Goal: Task Accomplishment & Management: Manage account settings

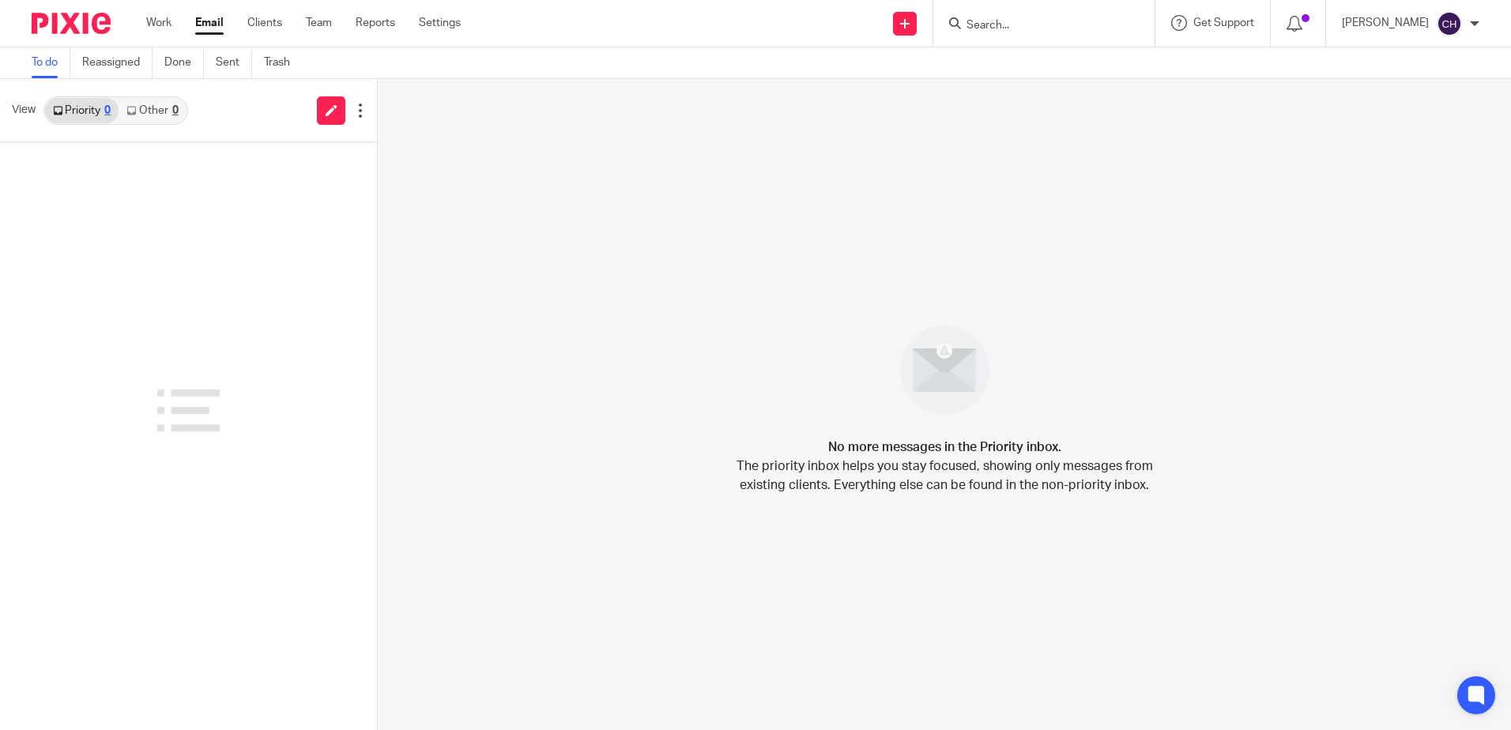
click at [1001, 32] on input "Search" at bounding box center [1036, 26] width 142 height 14
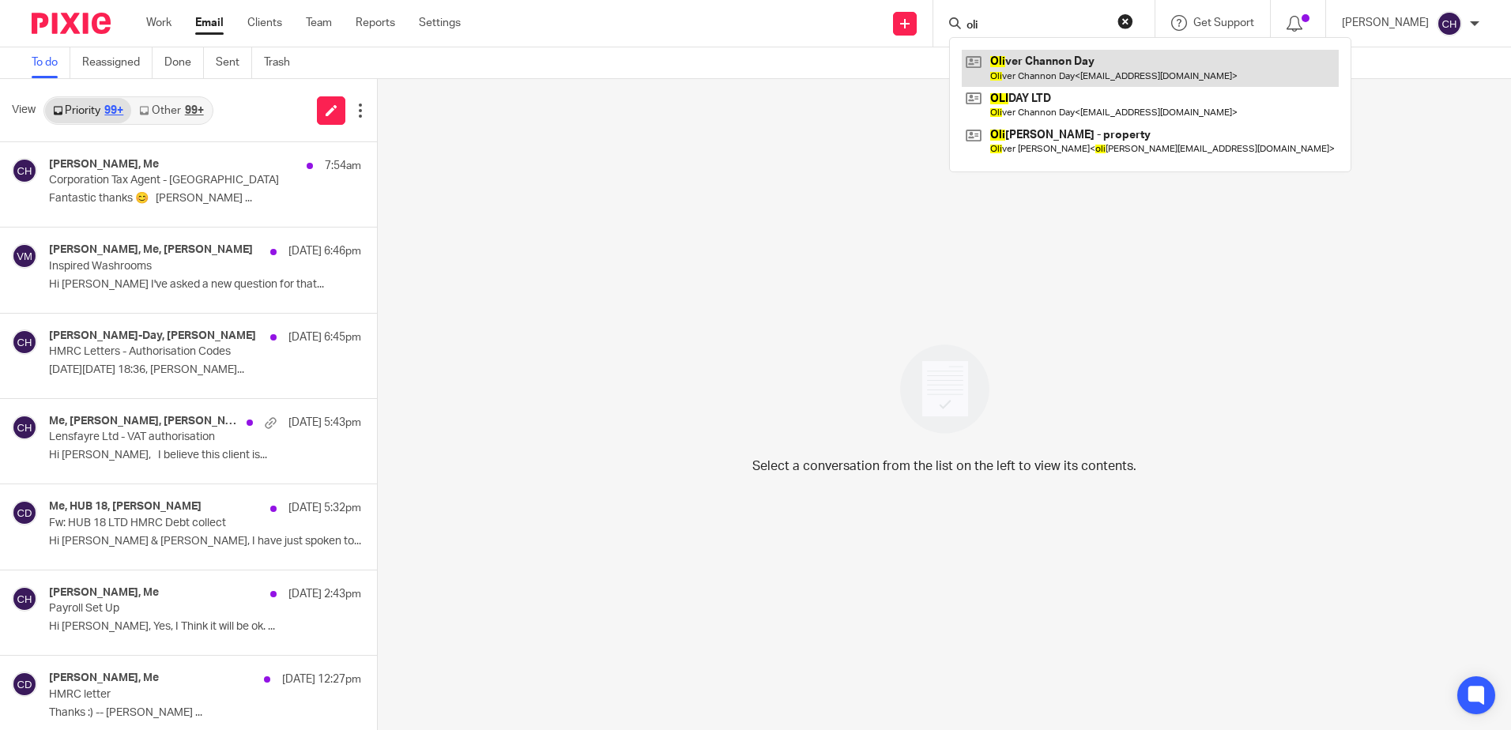
type input "oli"
click at [1055, 72] on link at bounding box center [1150, 68] width 377 height 36
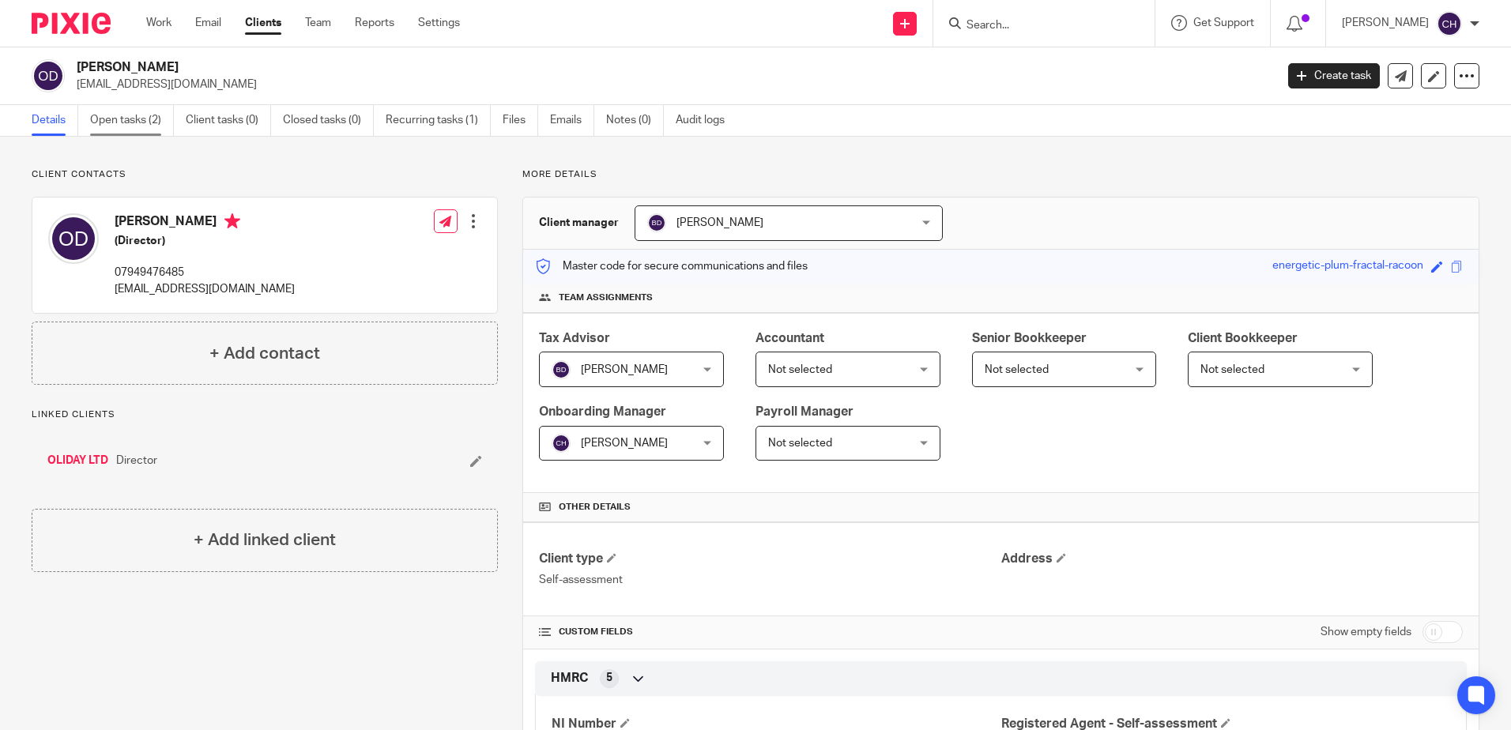
click at [135, 121] on link "Open tasks (2)" at bounding box center [132, 120] width 84 height 31
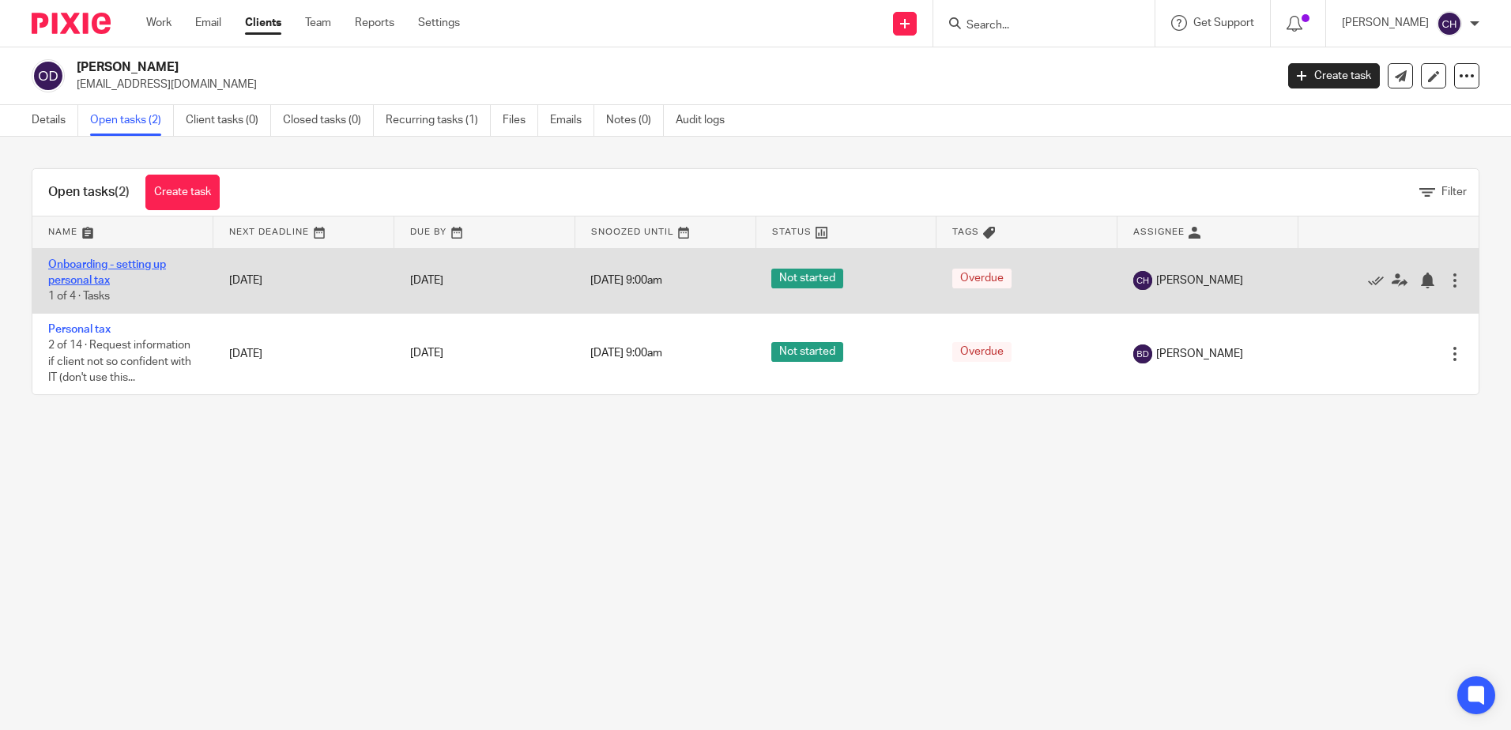
click at [129, 259] on link "Onboarding - setting up personal tax" at bounding box center [107, 272] width 118 height 27
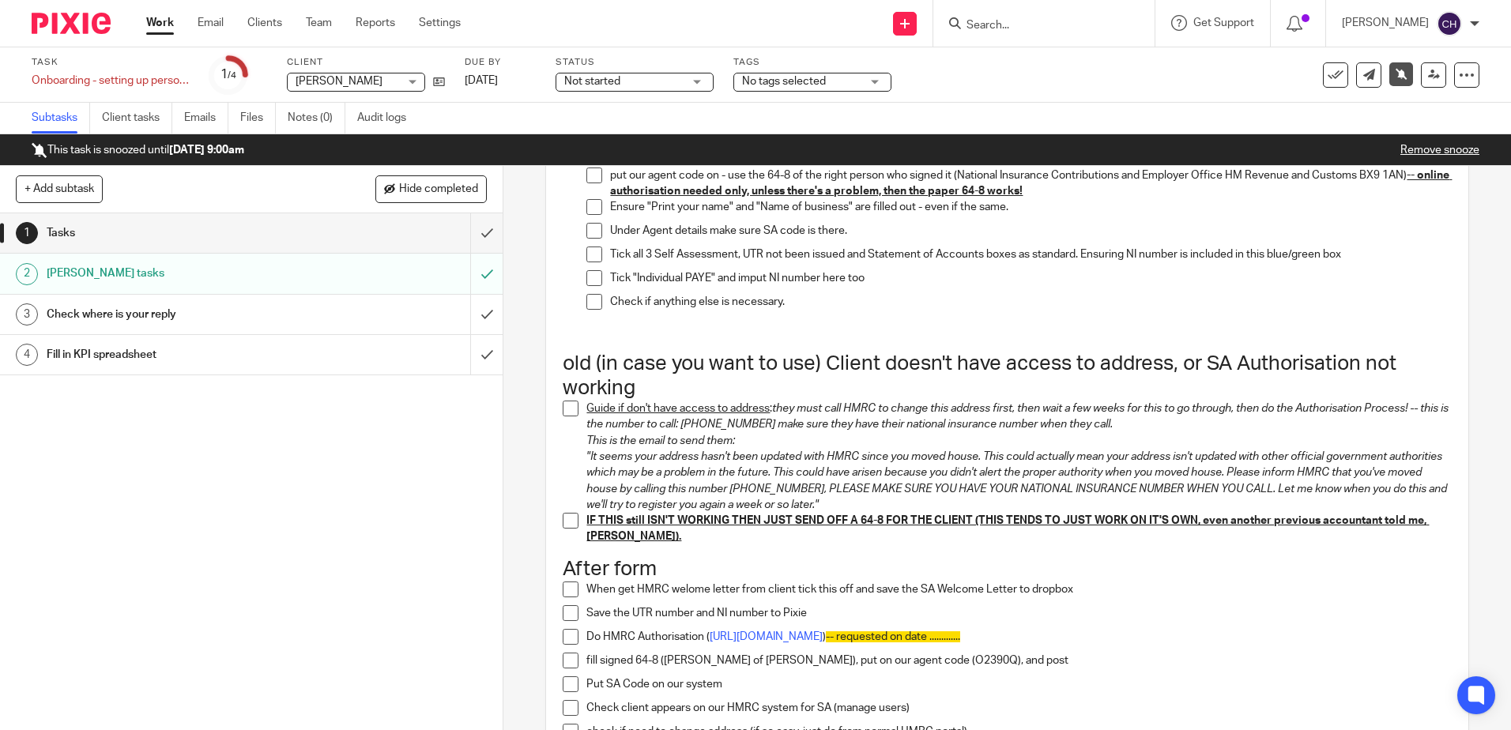
scroll to position [1264, 0]
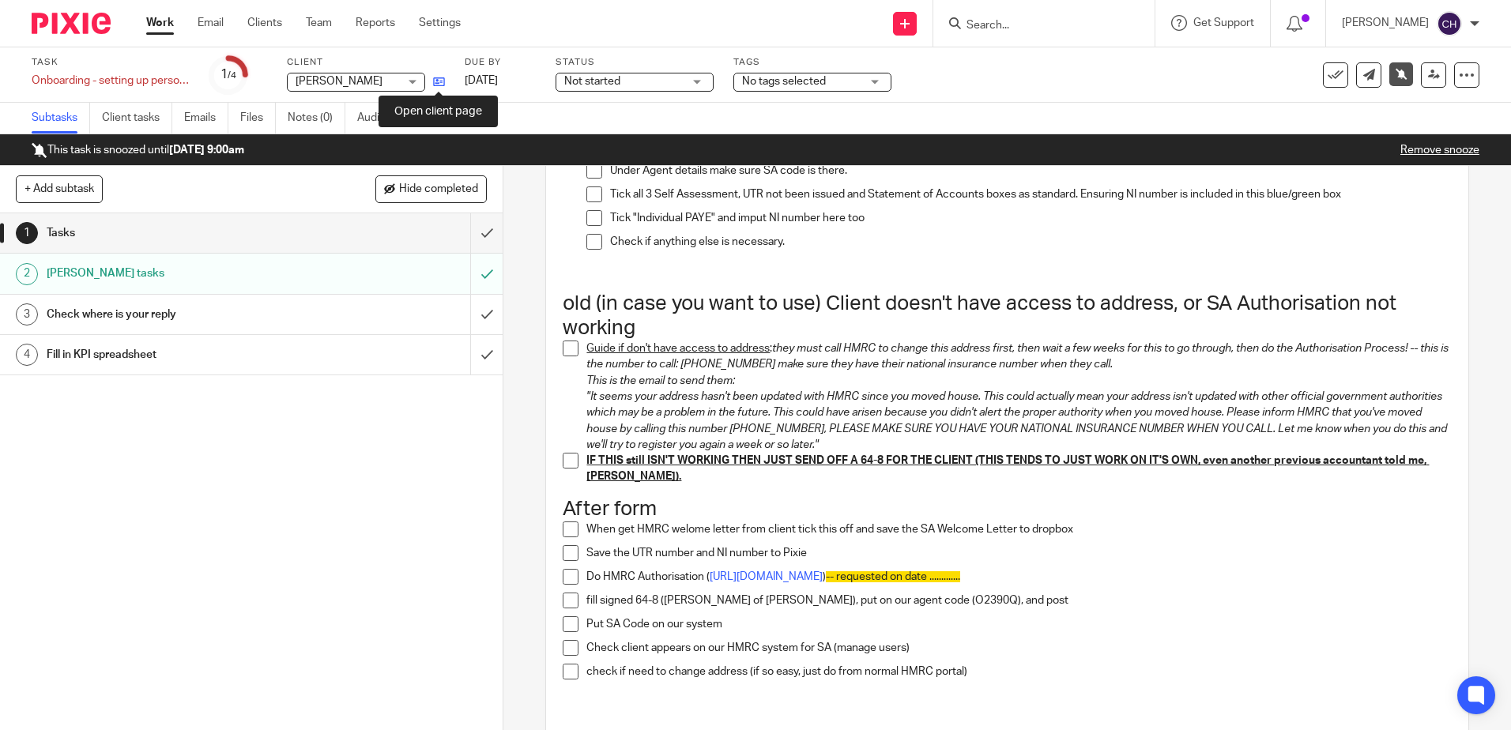
click at [442, 84] on icon at bounding box center [439, 82] width 12 height 12
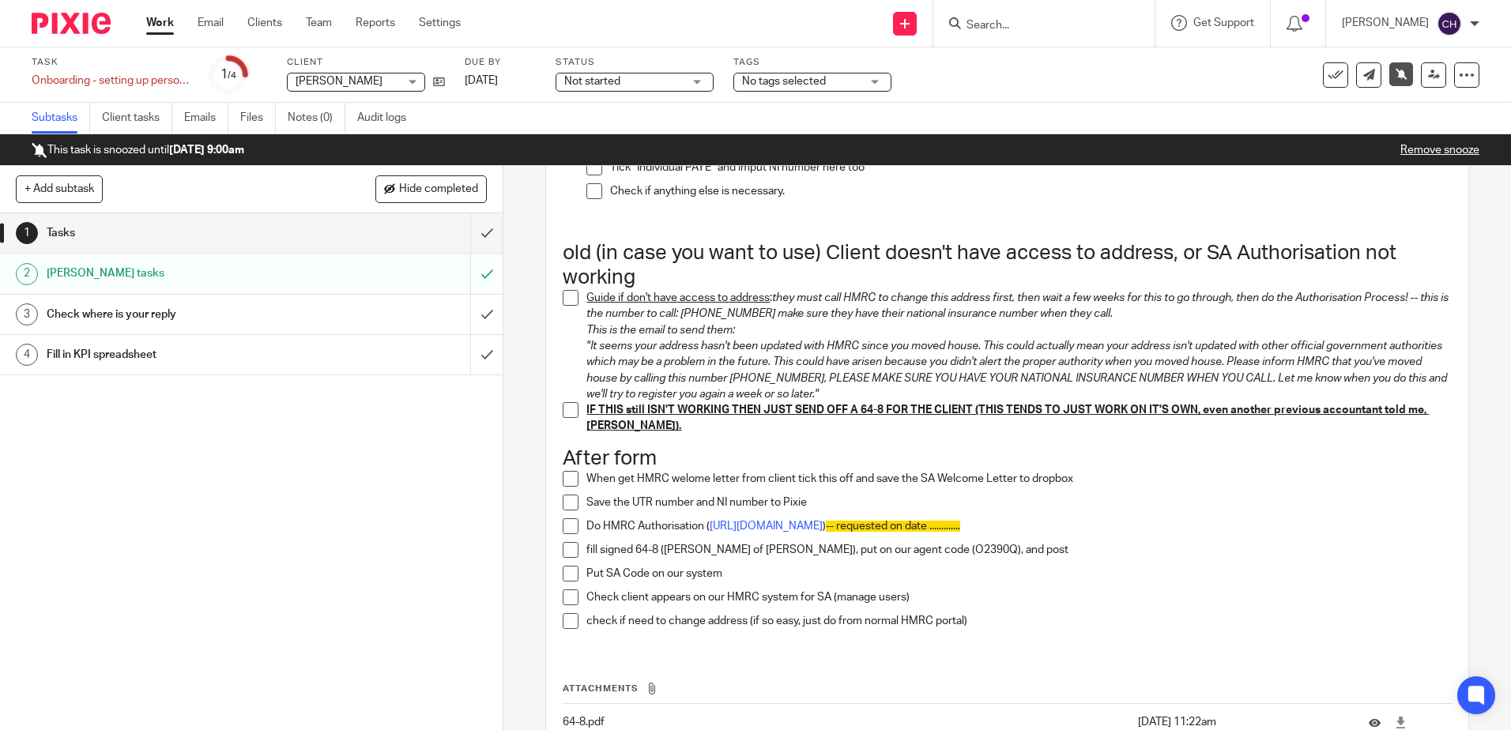
scroll to position [1423, 0]
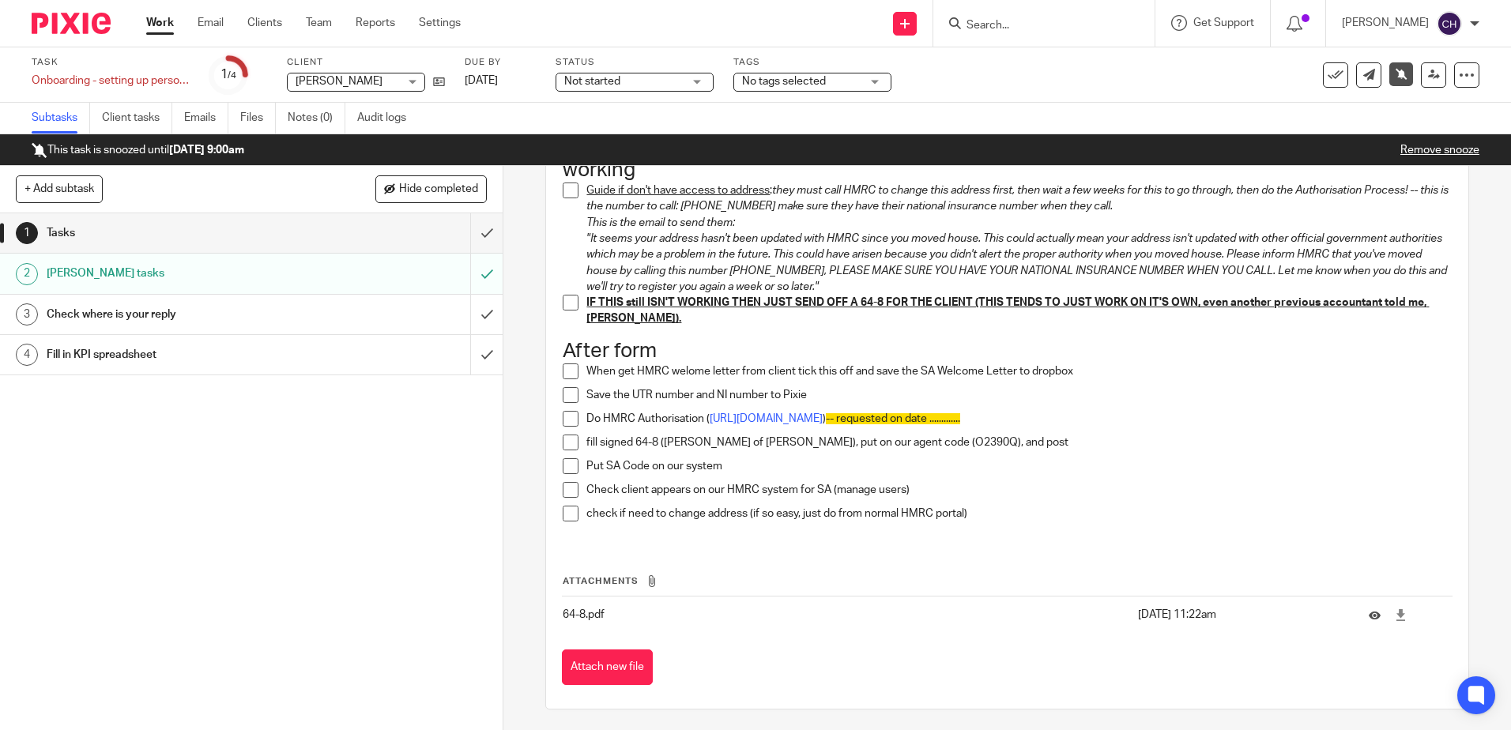
click at [571, 379] on span at bounding box center [571, 372] width 16 height 16
click at [566, 403] on span at bounding box center [571, 395] width 16 height 16
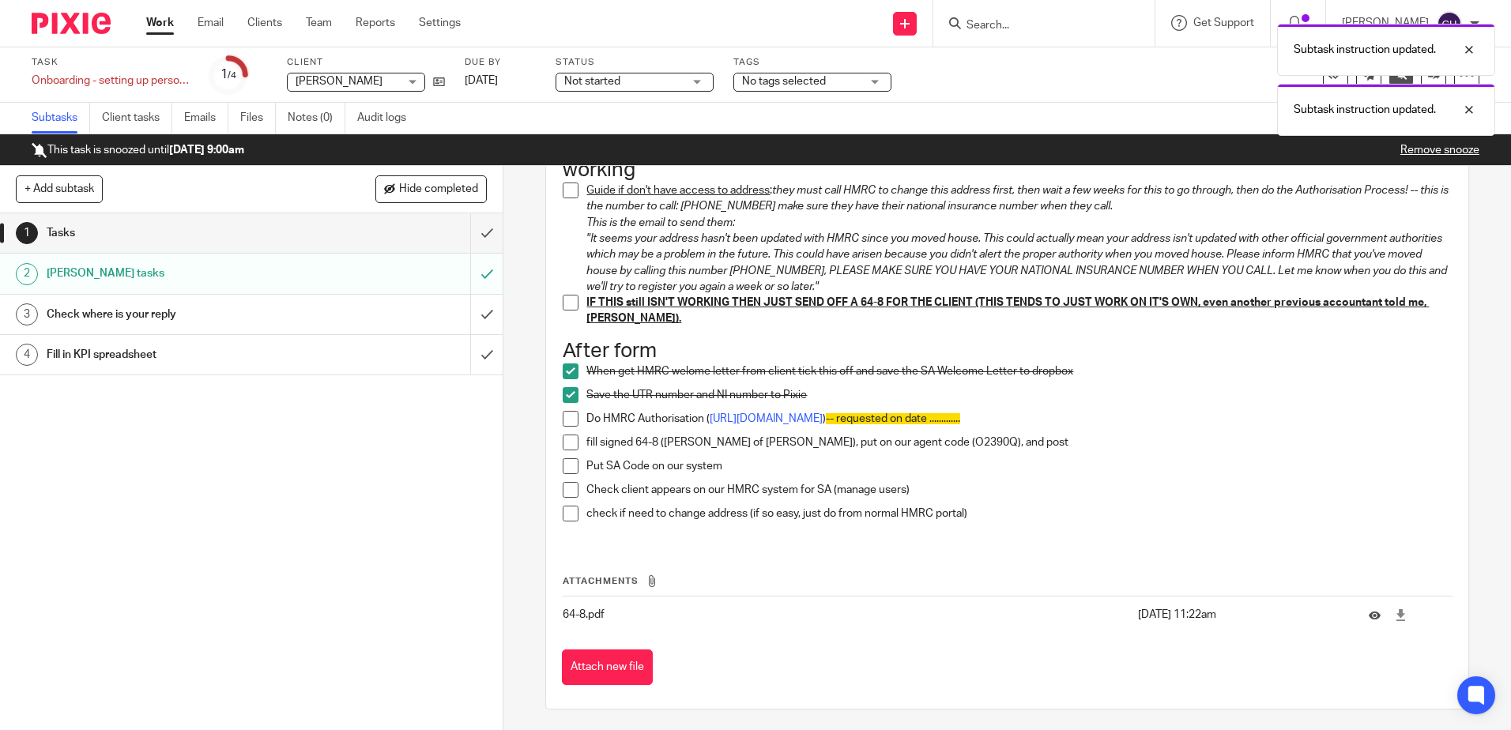
click at [568, 427] on span at bounding box center [571, 419] width 16 height 16
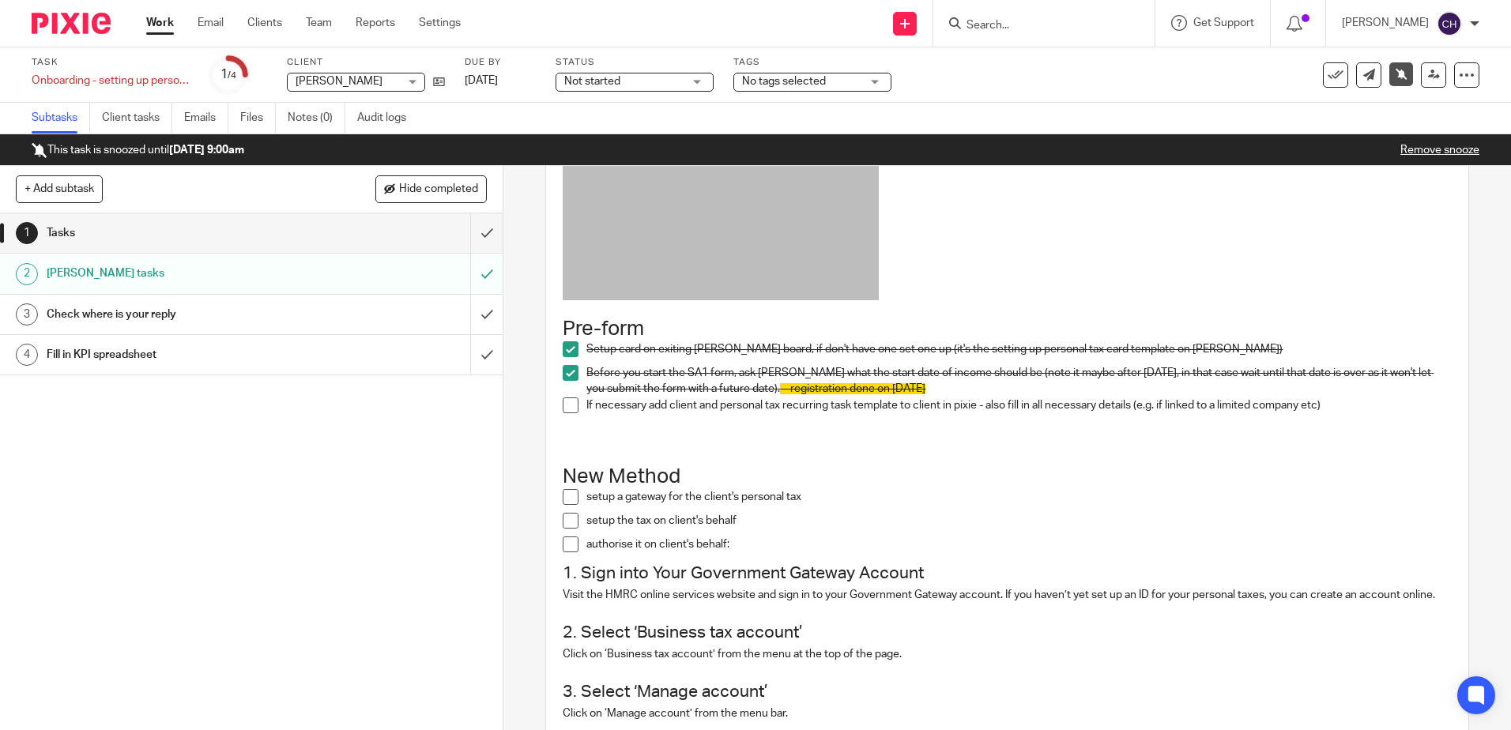
scroll to position [158, 0]
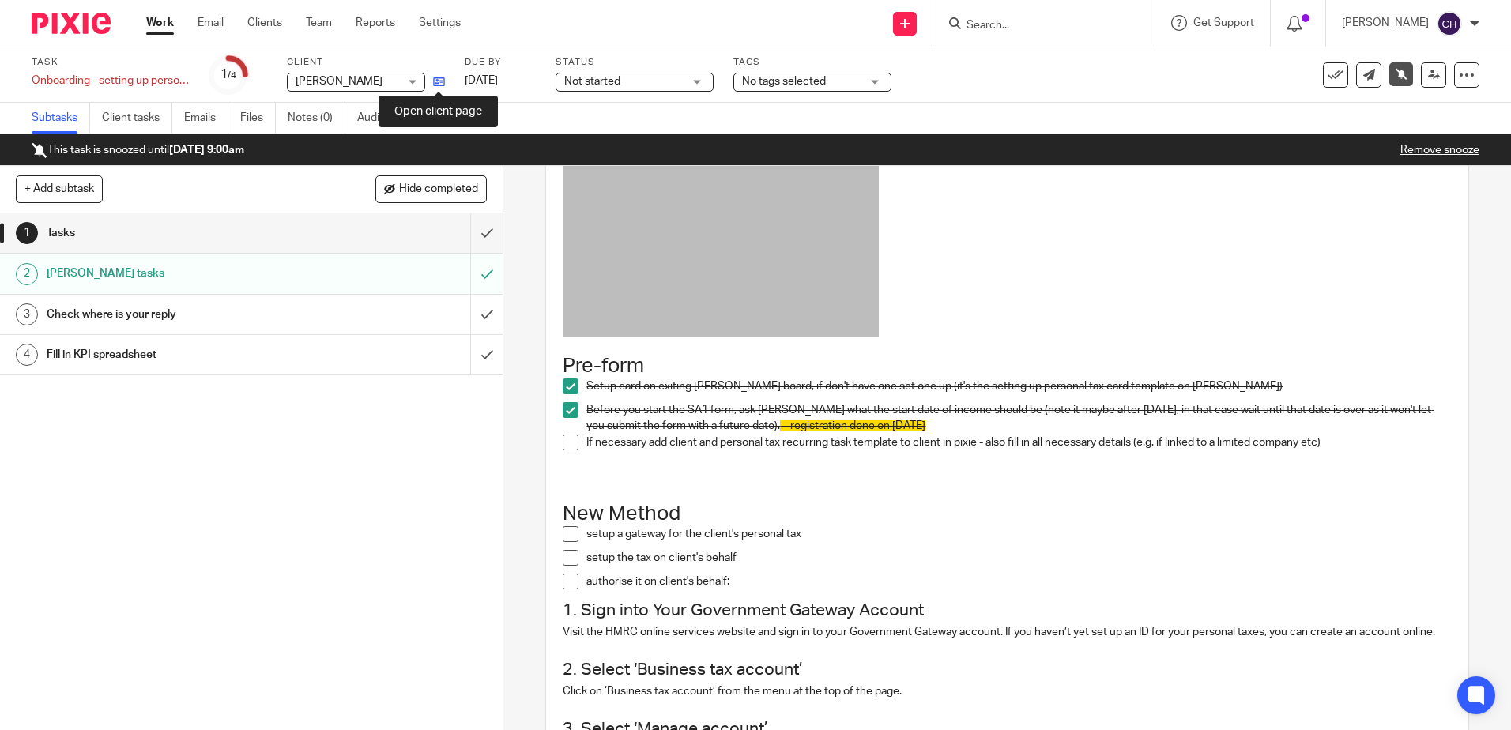
click at [440, 81] on icon at bounding box center [439, 82] width 12 height 12
click at [434, 85] on icon at bounding box center [439, 82] width 12 height 12
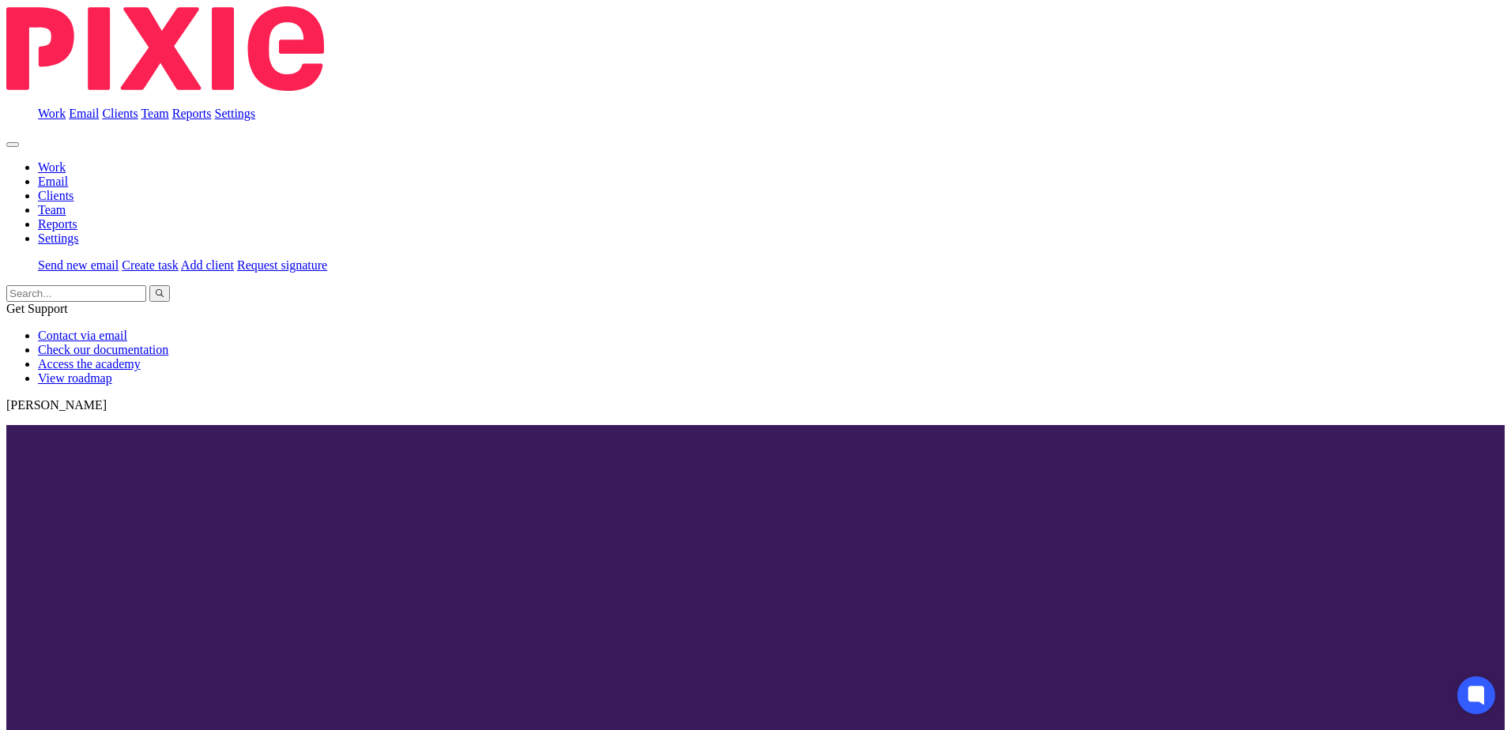
scroll to position [158, 0]
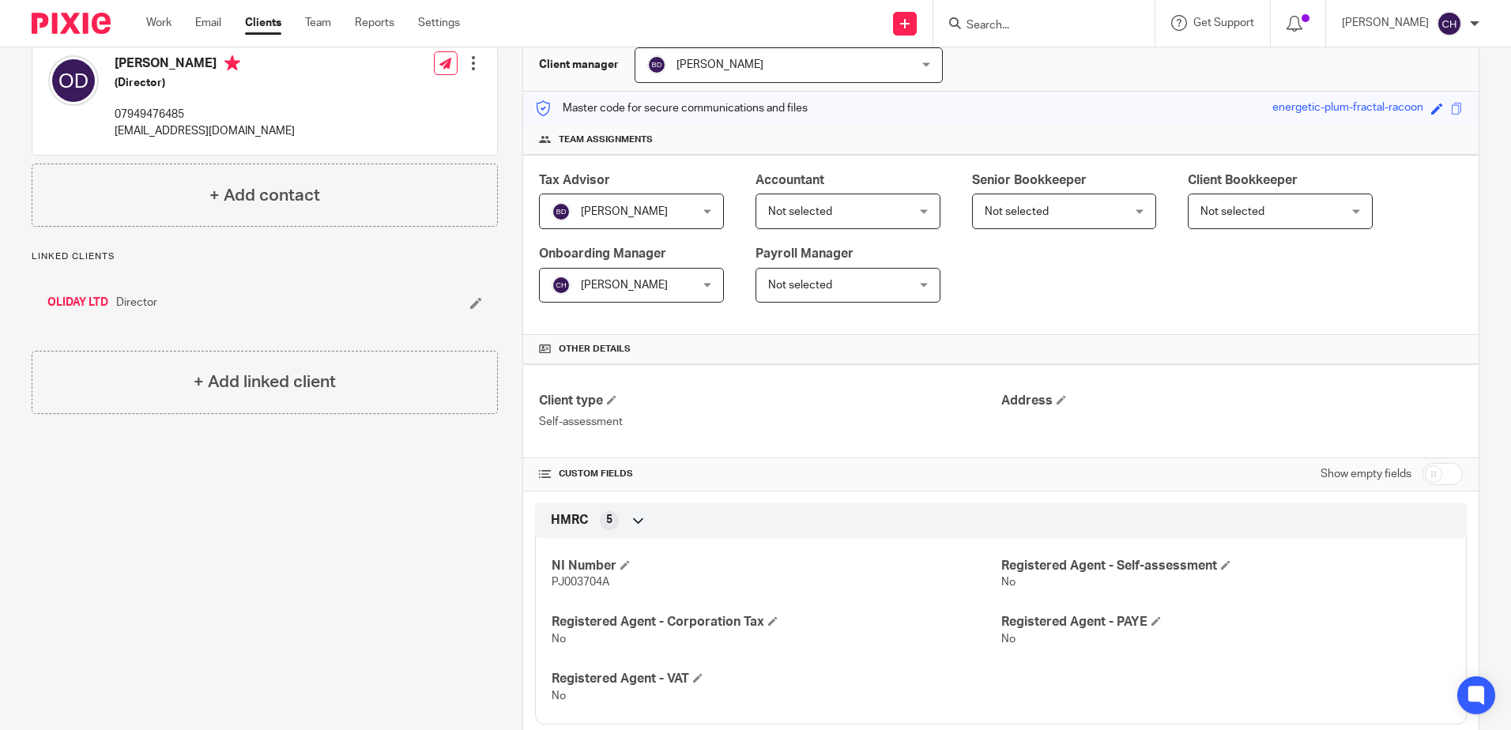
click at [1423, 471] on input "checkbox" at bounding box center [1443, 474] width 40 height 22
checkbox input "true"
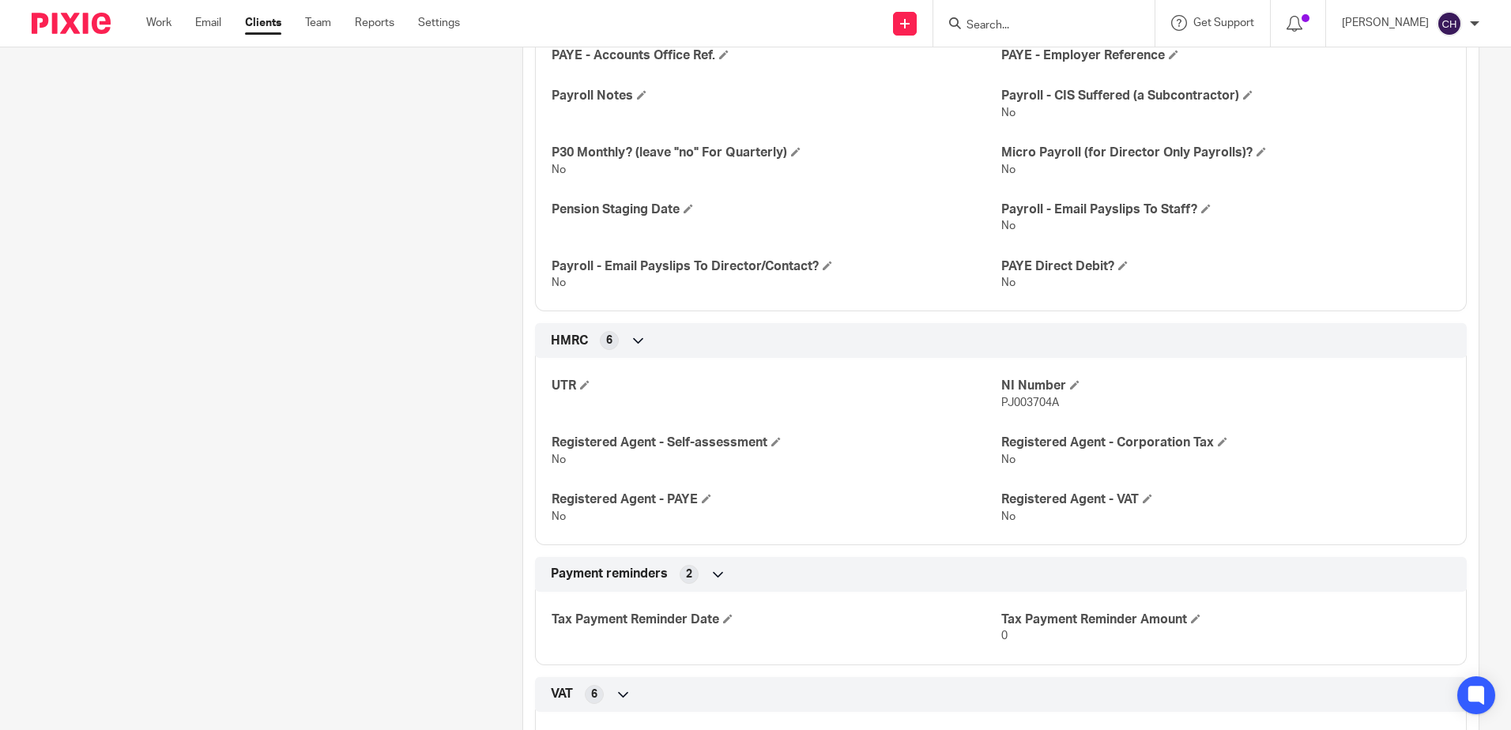
scroll to position [1027, 0]
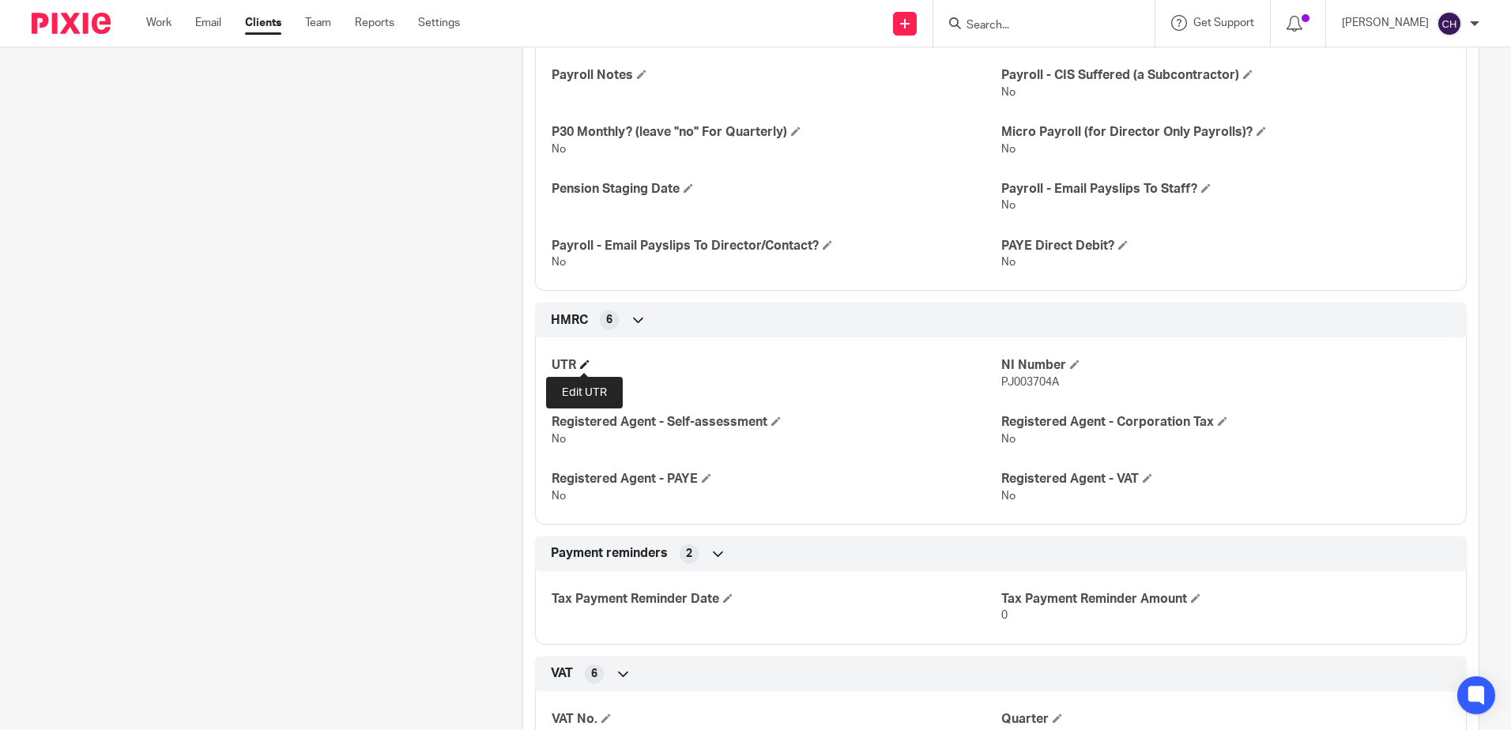
click at [582, 364] on span at bounding box center [584, 364] width 9 height 9
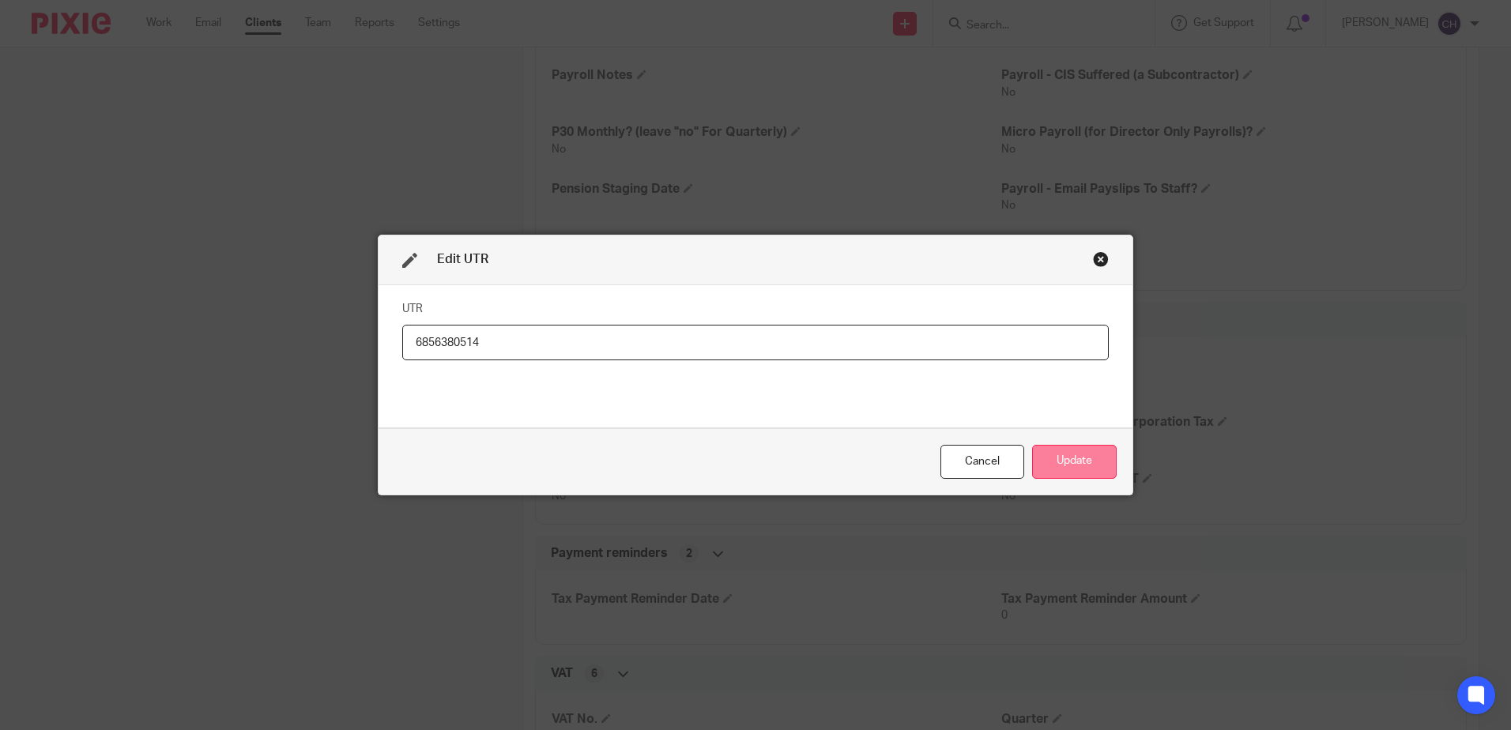
type input "6856380514"
click at [1076, 466] on button "Update" at bounding box center [1074, 462] width 85 height 34
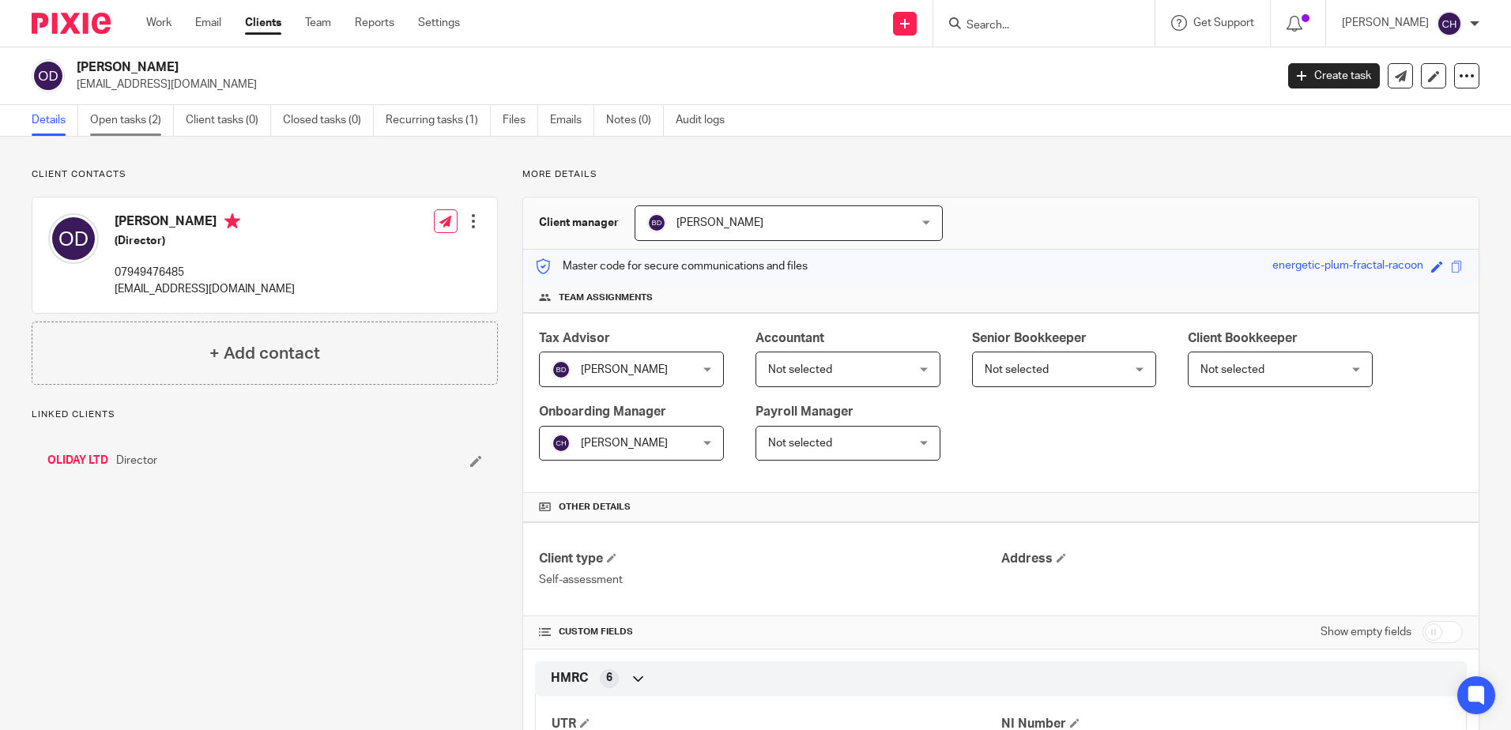
click at [122, 116] on link "Open tasks (2)" at bounding box center [132, 120] width 84 height 31
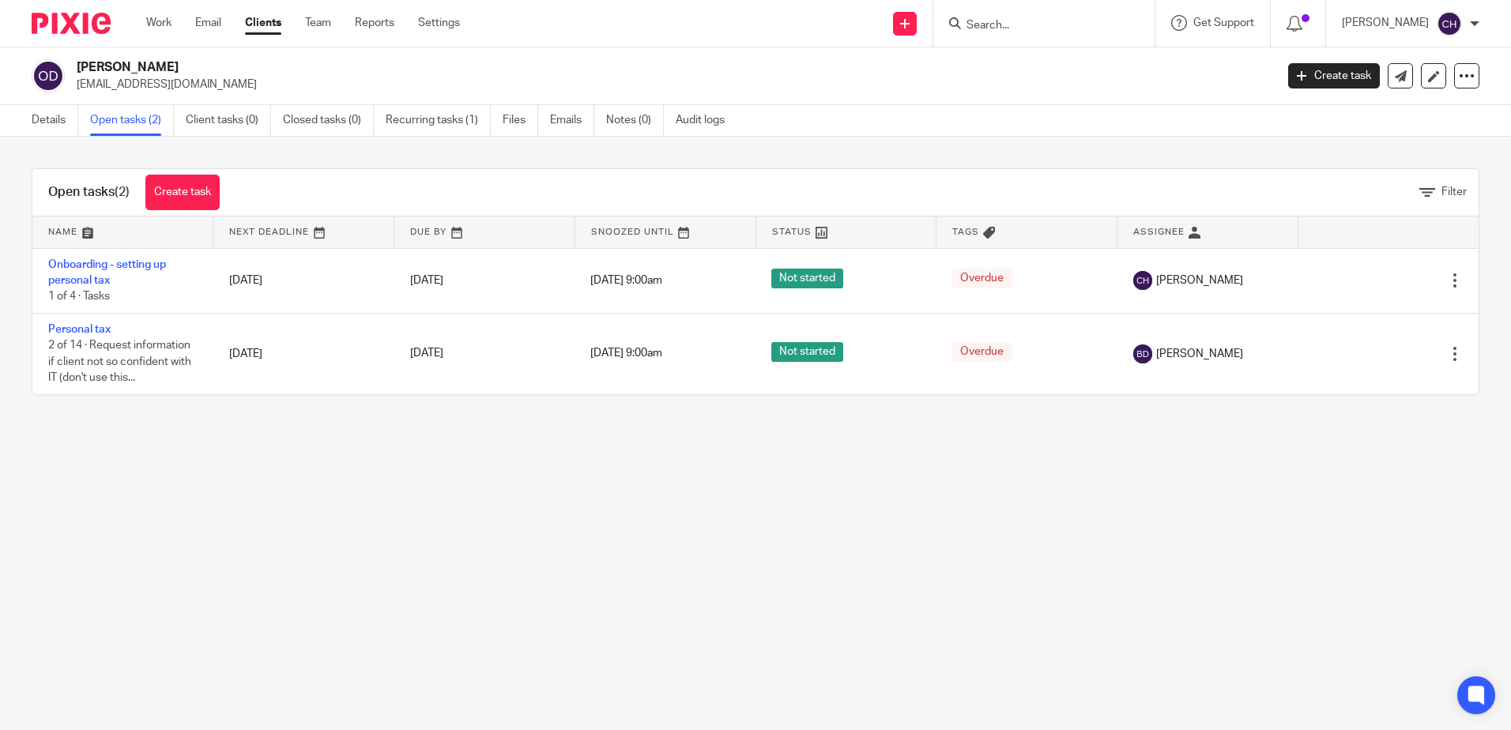
click at [233, 531] on main "Oliver Channon Day o.channonday8@gmail.com Create task Update from Companies Ho…" at bounding box center [755, 365] width 1511 height 730
click at [556, 124] on link "Emails" at bounding box center [572, 120] width 44 height 31
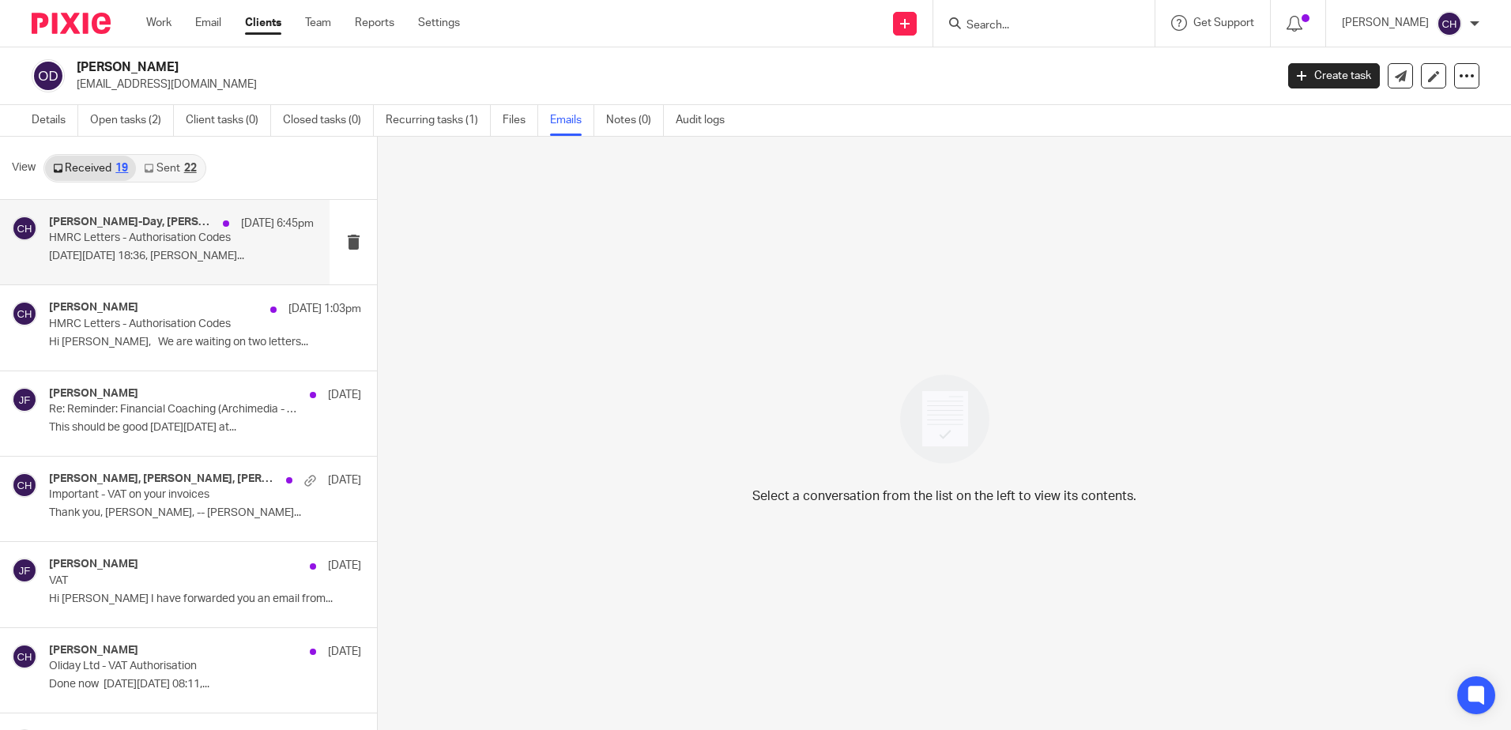
click at [179, 258] on p "On Mon, 18 Aug 2025 at 18:36, Oliver..." at bounding box center [181, 256] width 265 height 13
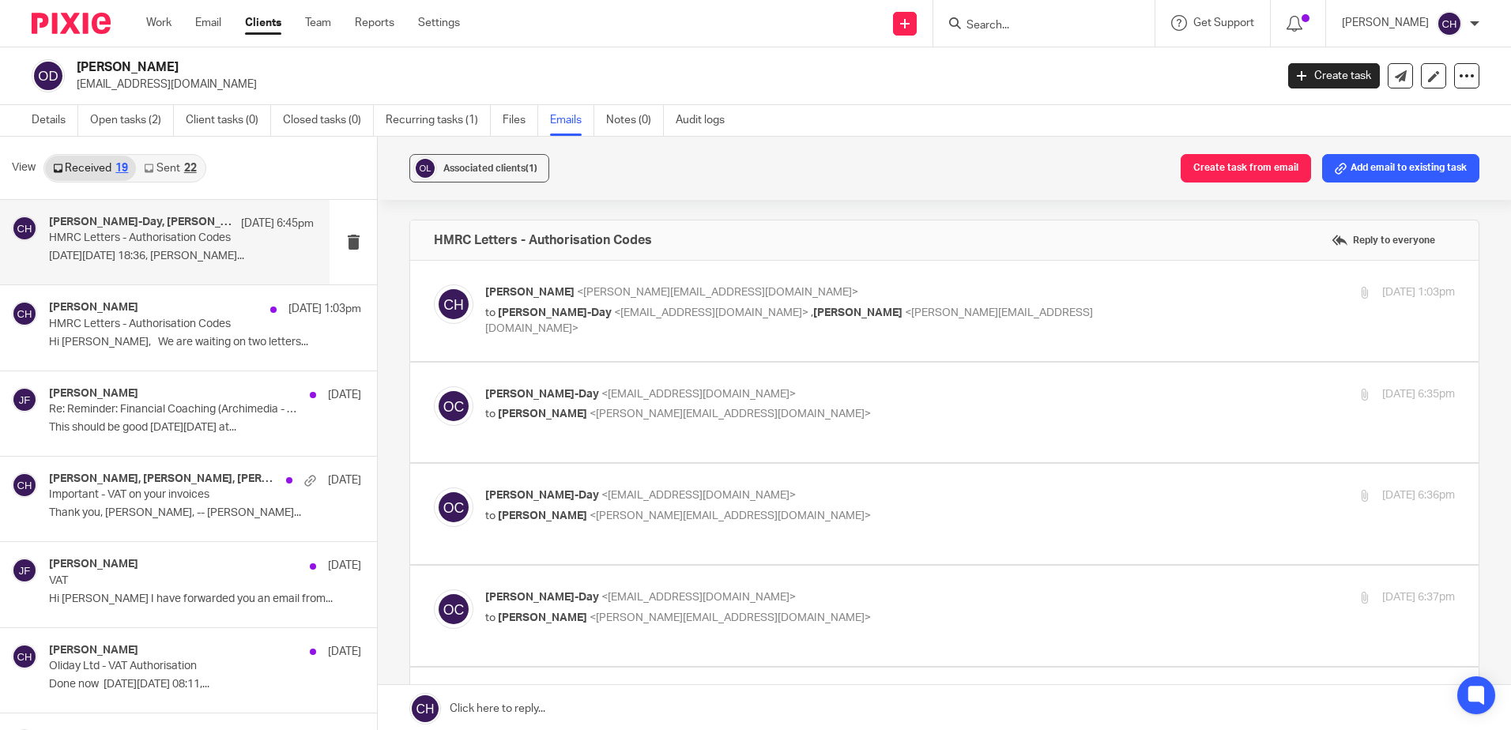
click at [1298, 313] on div "Chloe Hooton <chloe@archimediaaccounts.co.uk> to Oliver Channon-Day <o.channond…" at bounding box center [970, 311] width 970 height 53
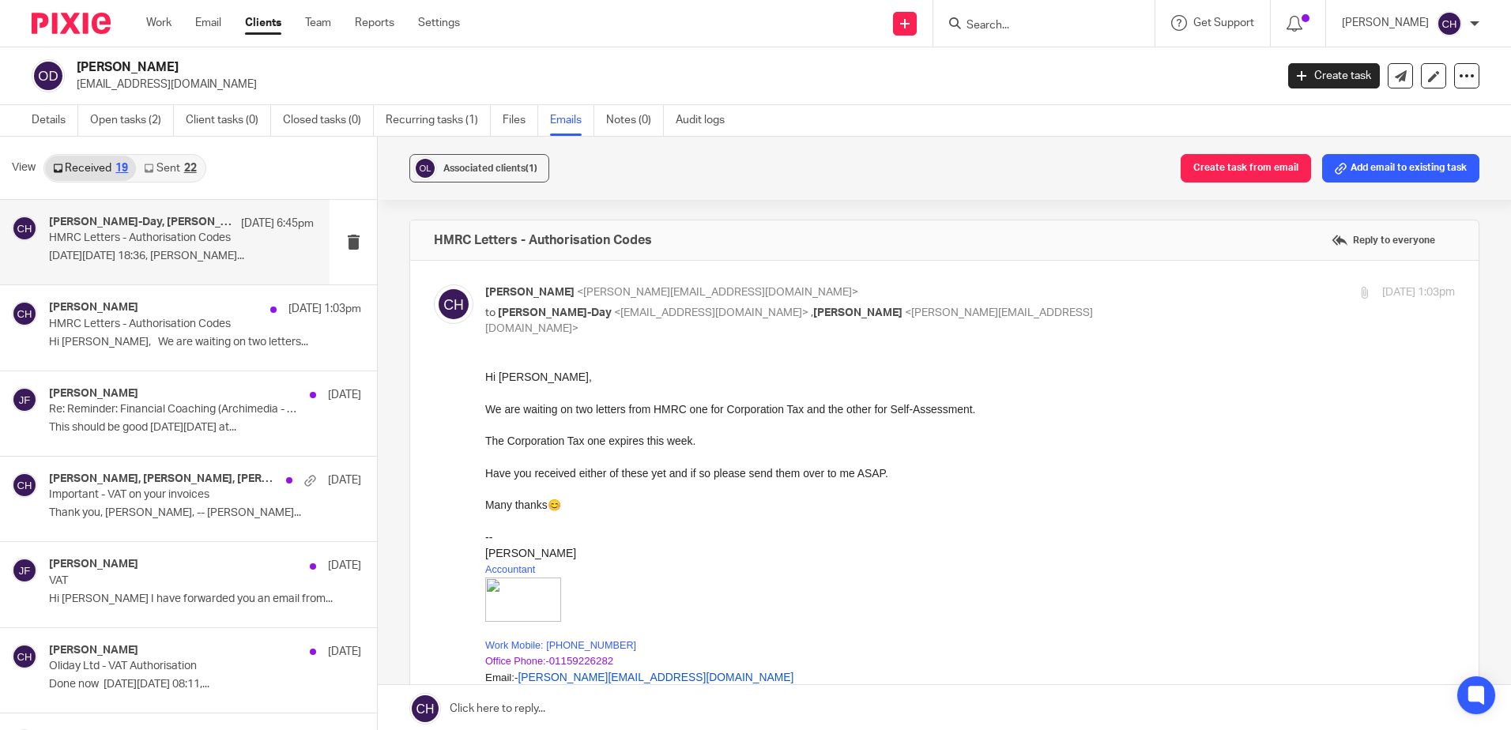
click at [1289, 313] on div "Chloe Hooton <chloe@archimediaaccounts.co.uk> to Oliver Channon-Day <o.channond…" at bounding box center [970, 311] width 970 height 53
checkbox input "false"
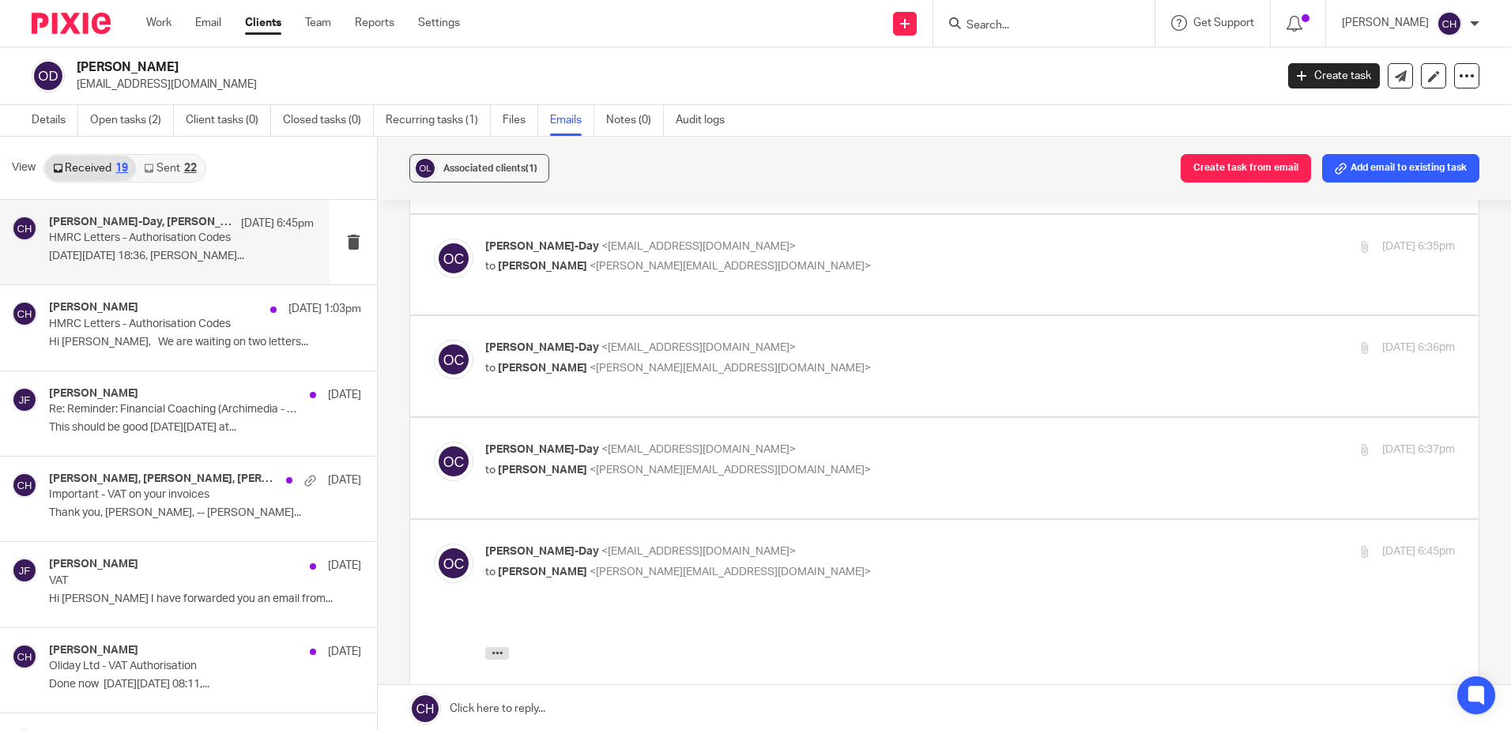
scroll to position [158, 0]
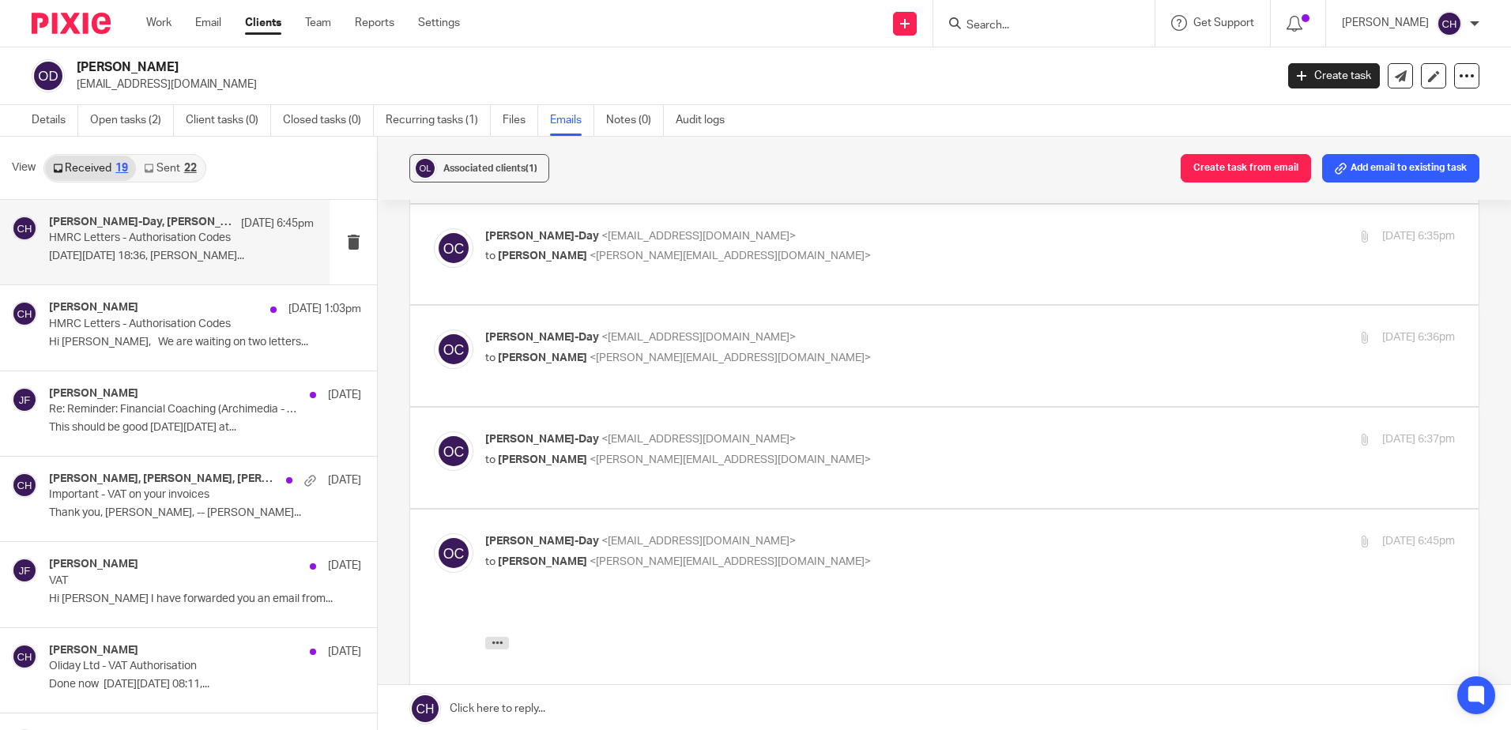
click at [1252, 273] on div "Oliver Channon-Day <o.channonday8@gmail.com> to Chloe Hooton <chloe@archimediaa…" at bounding box center [944, 254] width 1021 height 53
click at [1262, 233] on div "18 Aug 2025 6:35pm" at bounding box center [1293, 236] width 323 height 17
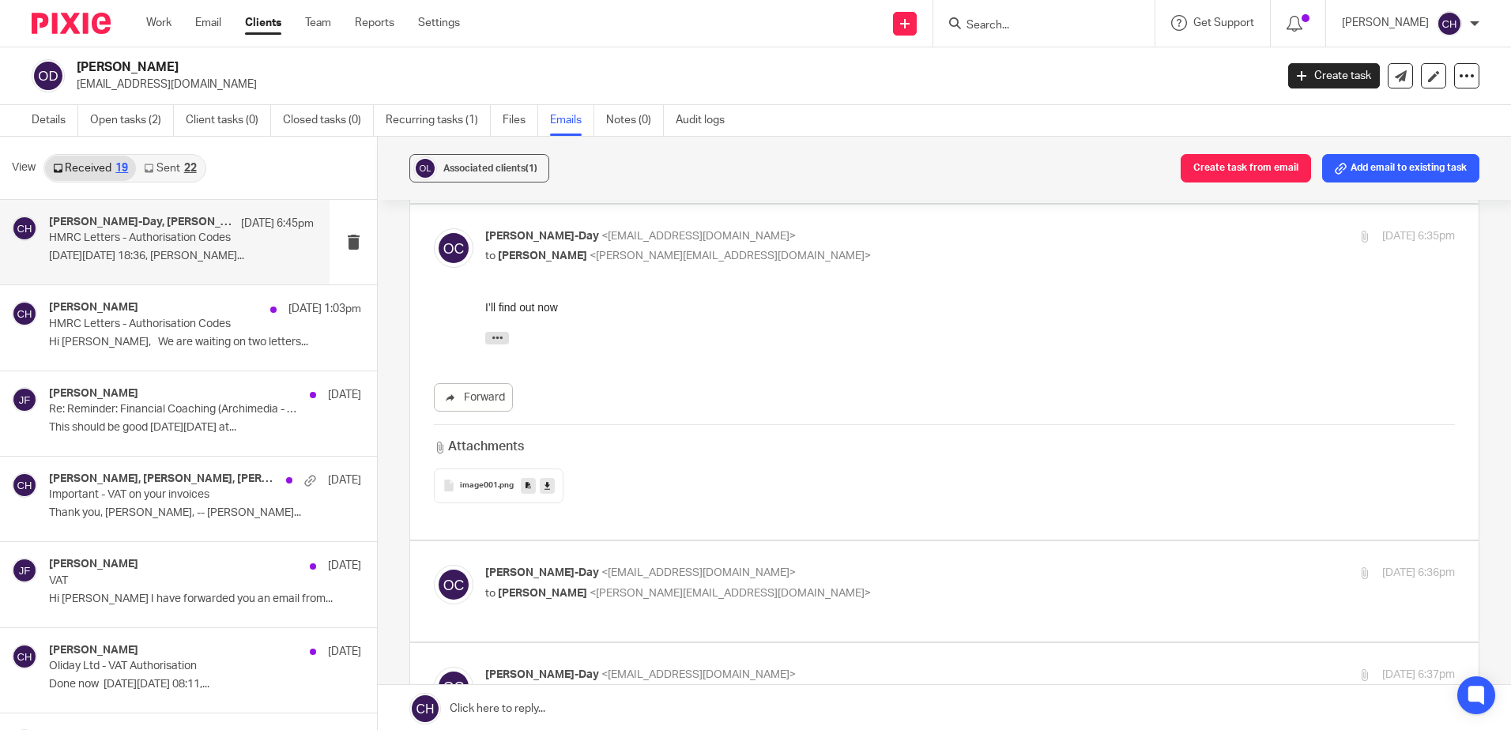
scroll to position [0, 0]
click at [901, 240] on p "Oliver Channon-Day <o.channonday8@gmail.com>" at bounding box center [808, 236] width 646 height 17
checkbox input "false"
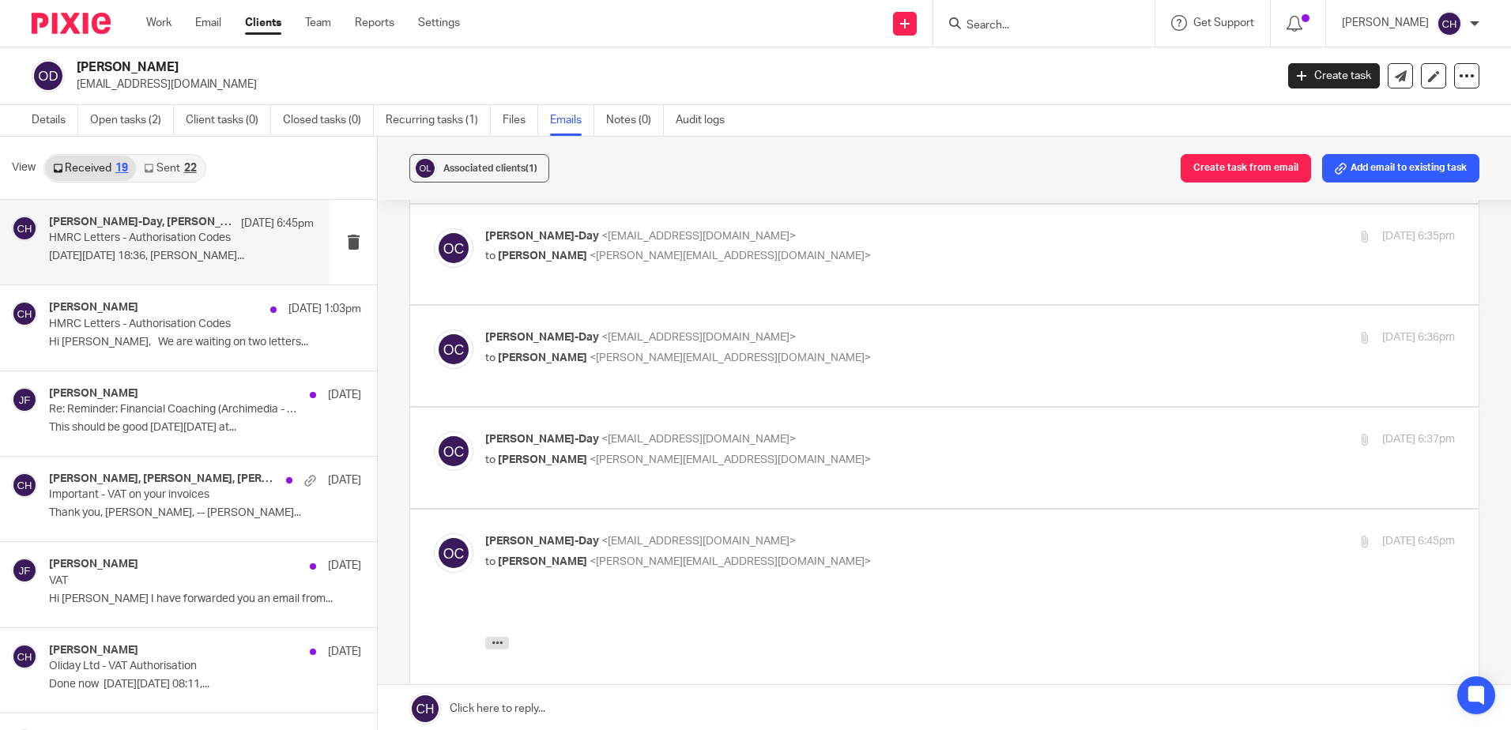
click at [865, 352] on p "to Chloe Hooton <chloe@archimediaaccounts.co.uk>" at bounding box center [808, 358] width 646 height 17
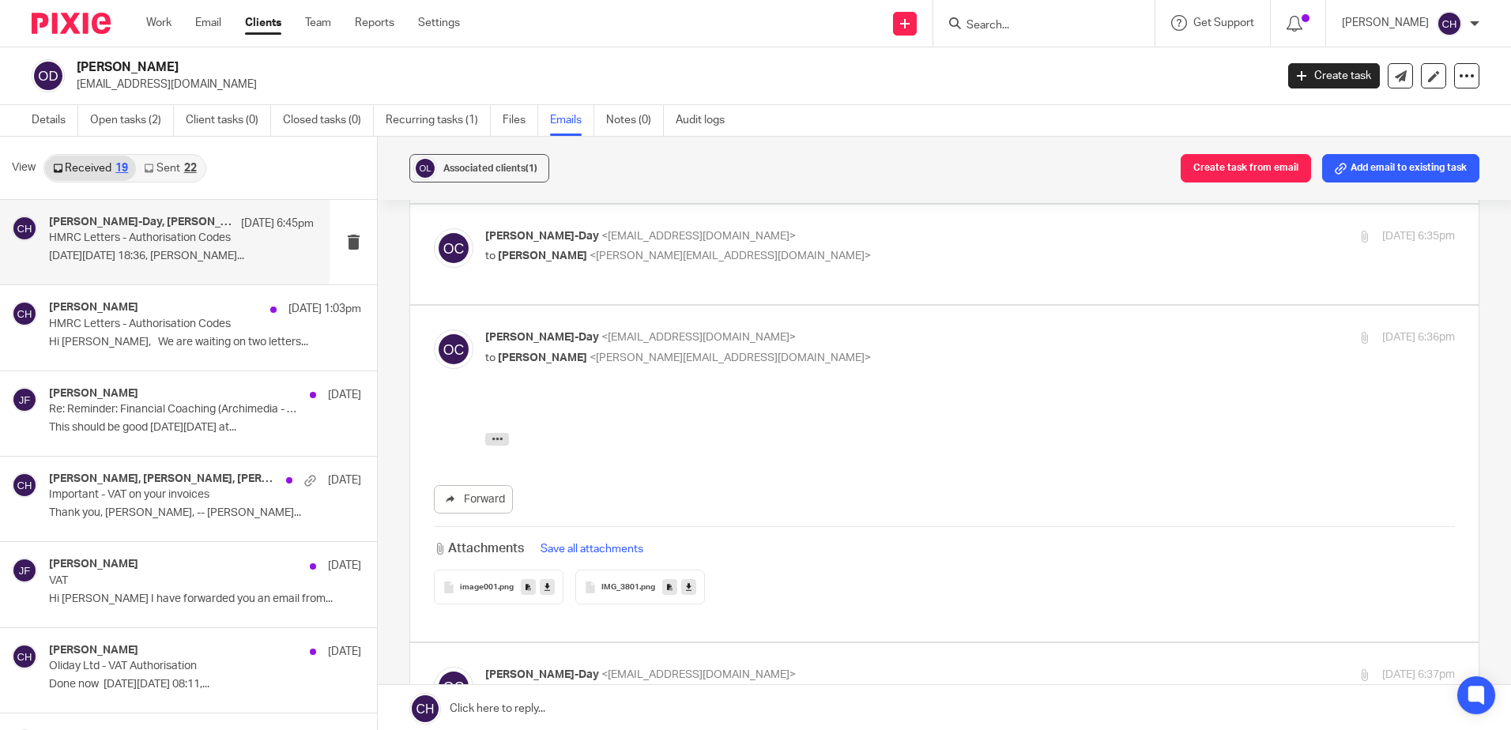
click at [630, 584] on span "IMG_3801" at bounding box center [620, 587] width 38 height 9
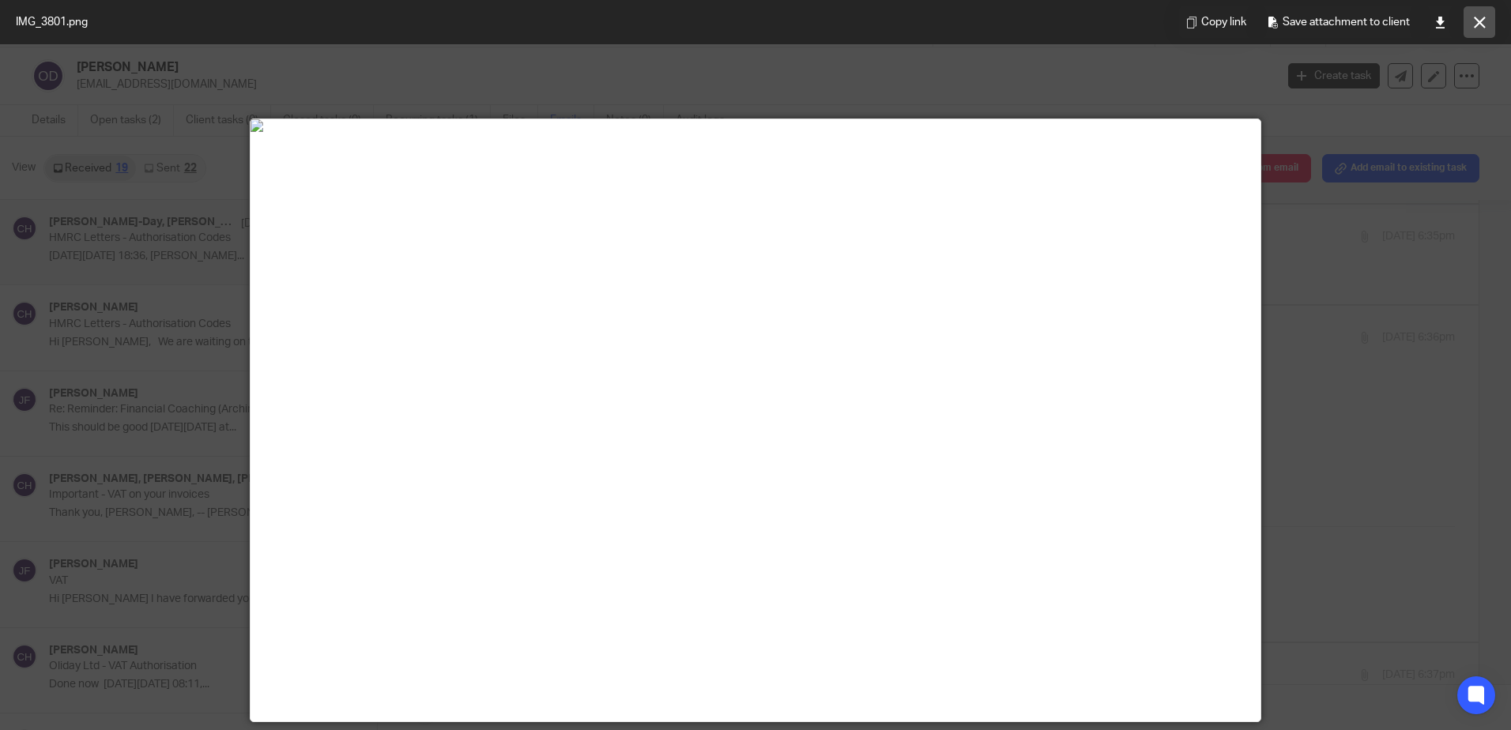
click at [1479, 26] on icon at bounding box center [1480, 23] width 12 height 12
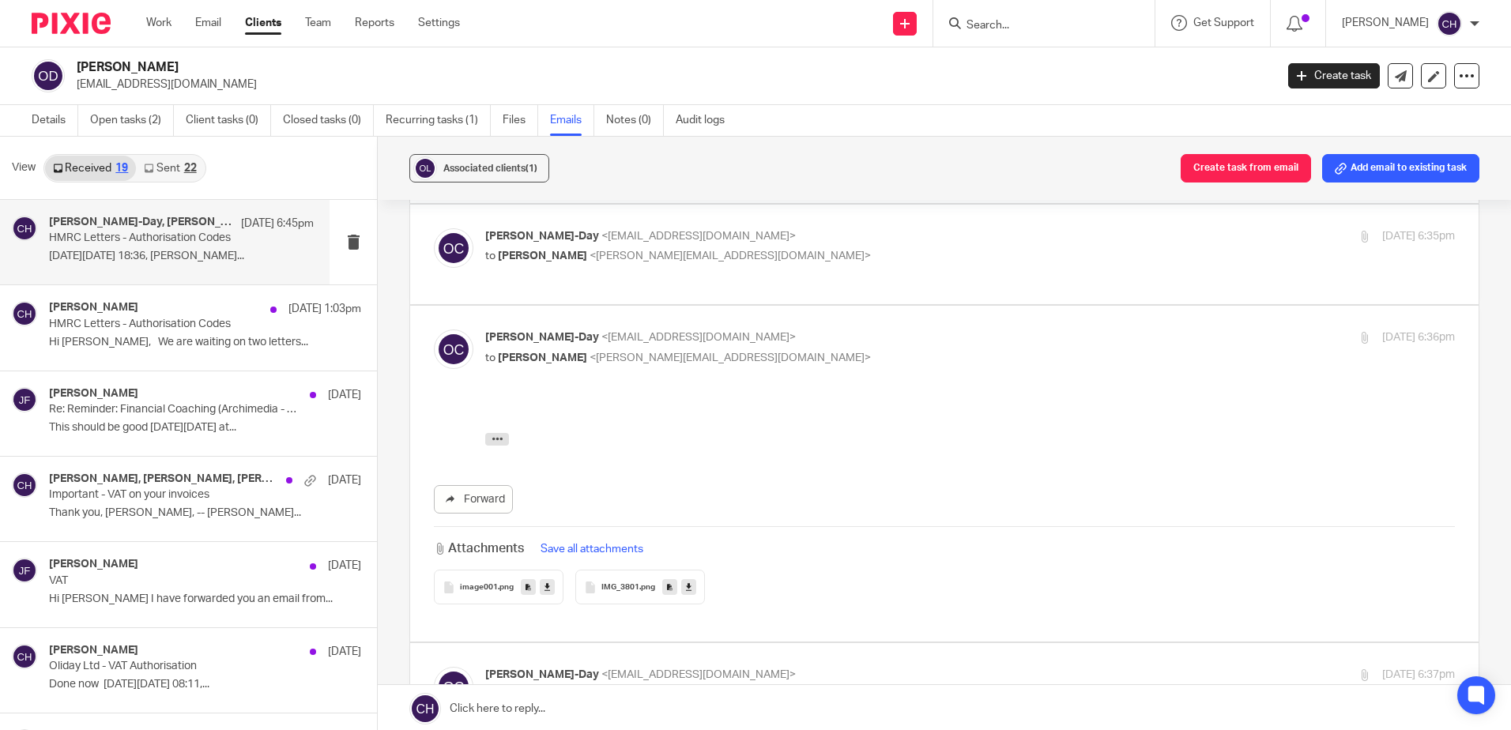
click at [481, 586] on span "image001" at bounding box center [479, 587] width 38 height 9
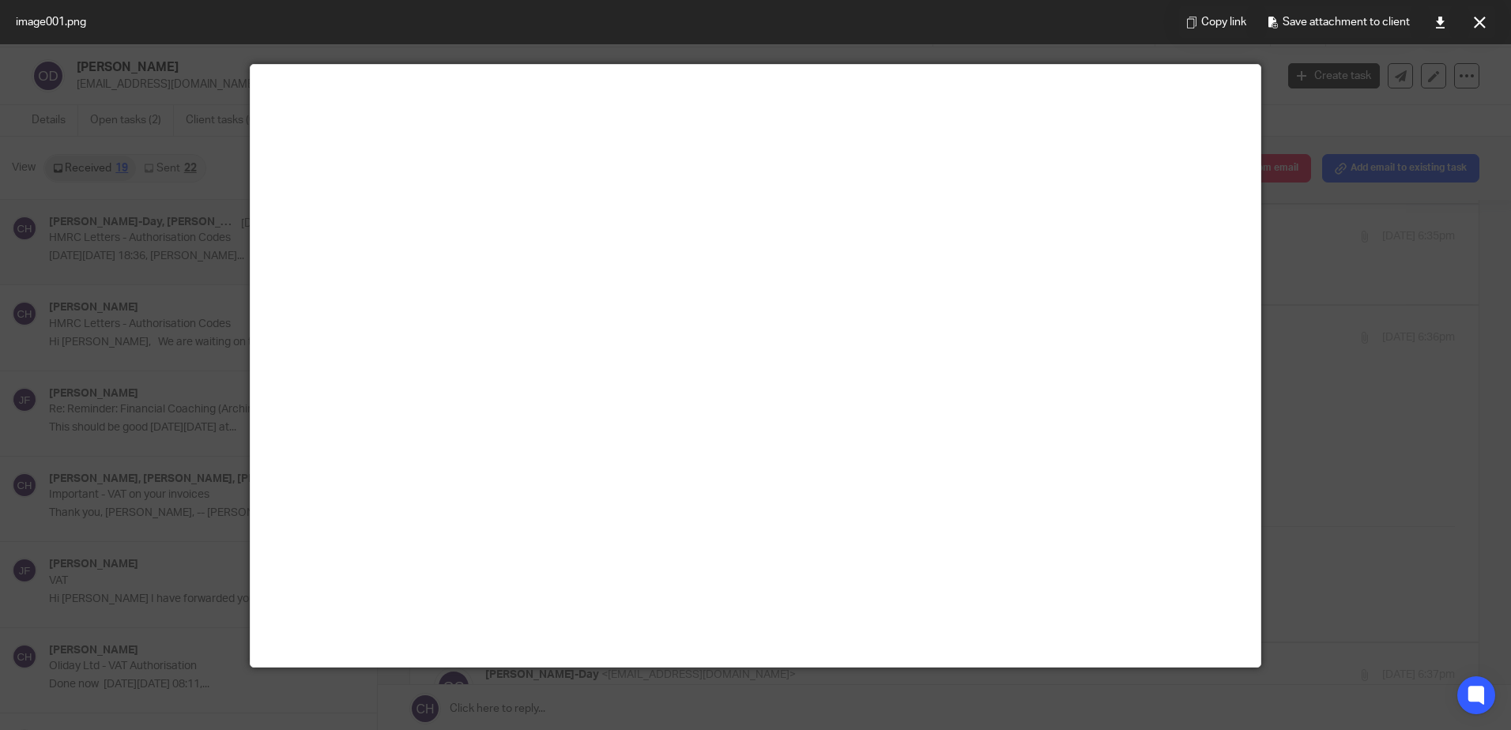
scroll to position [111, 0]
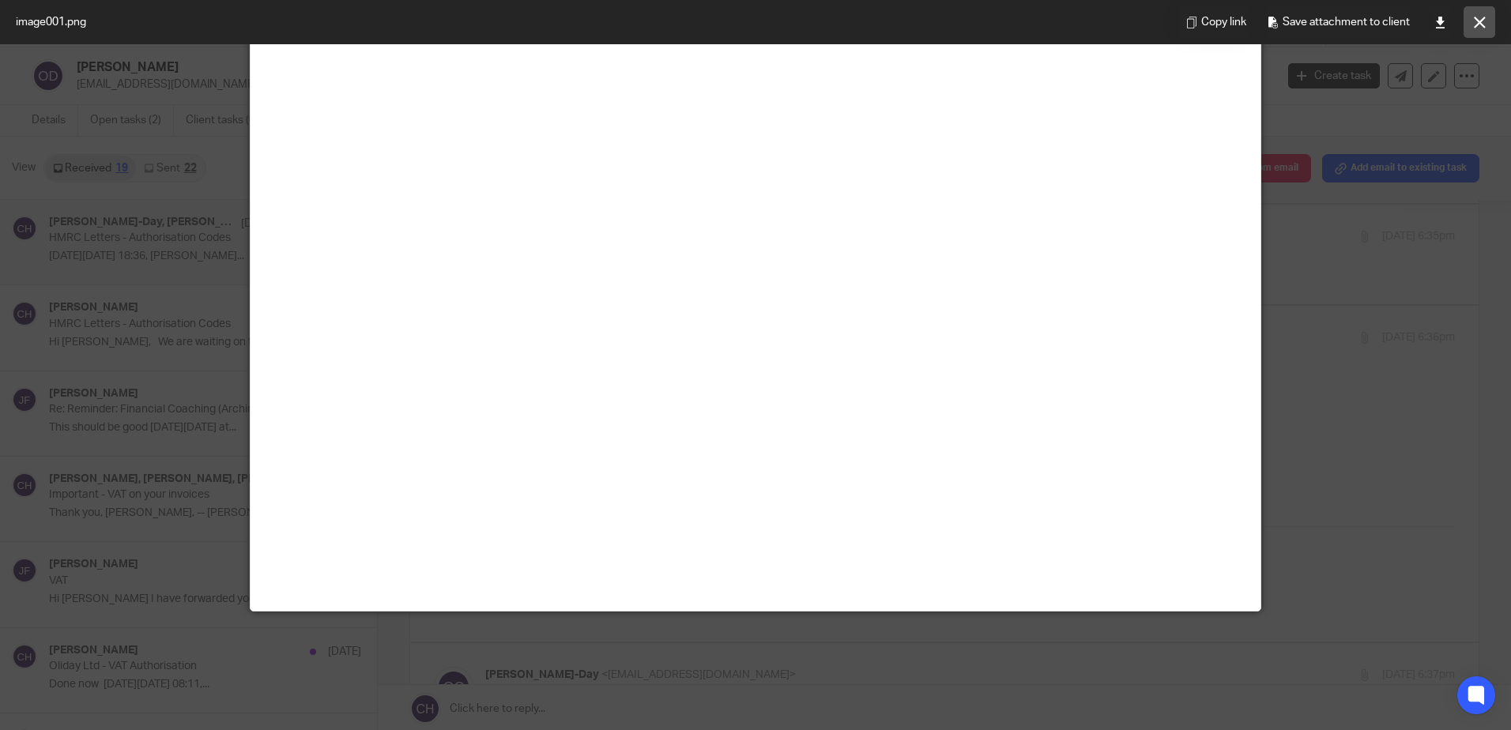
click at [1474, 33] on button at bounding box center [1480, 22] width 32 height 32
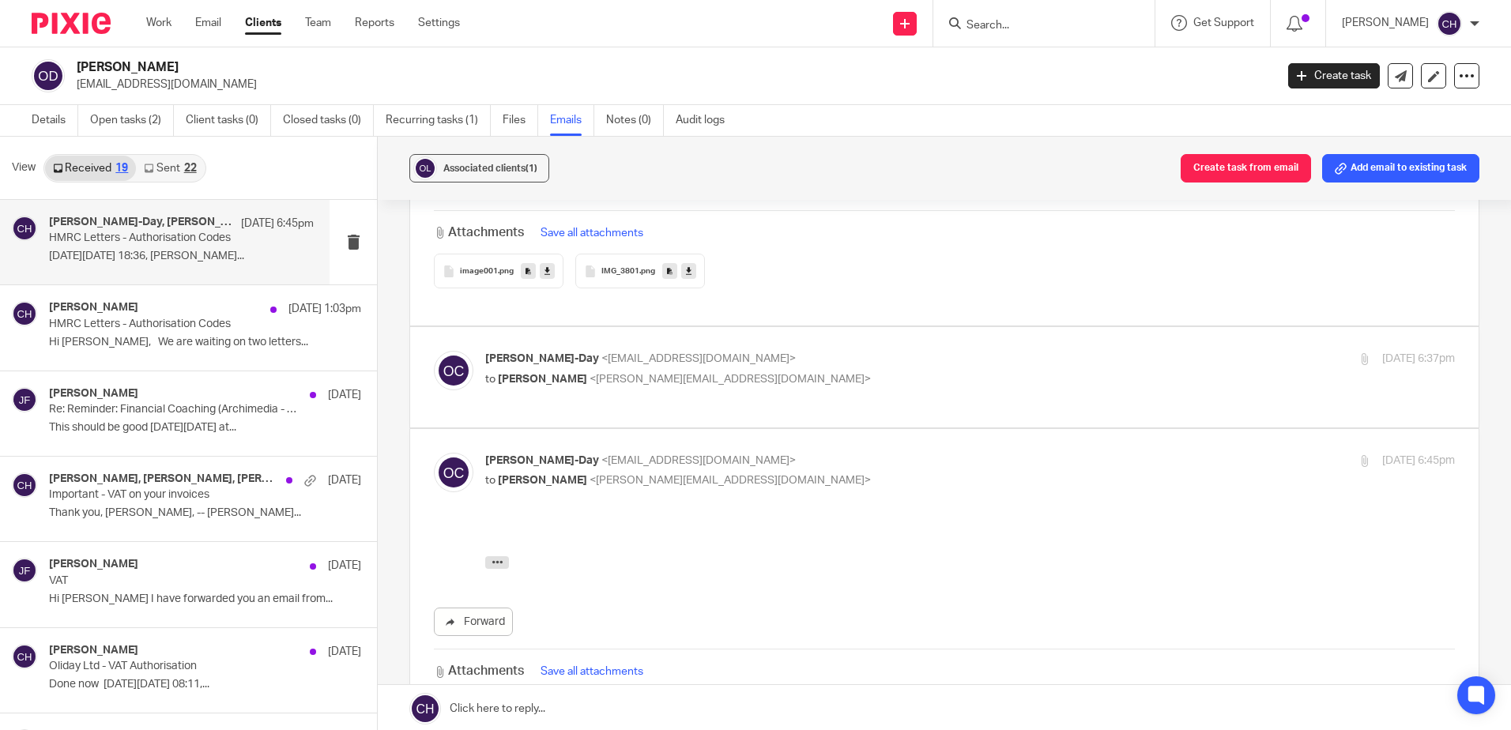
scroll to position [237, 0]
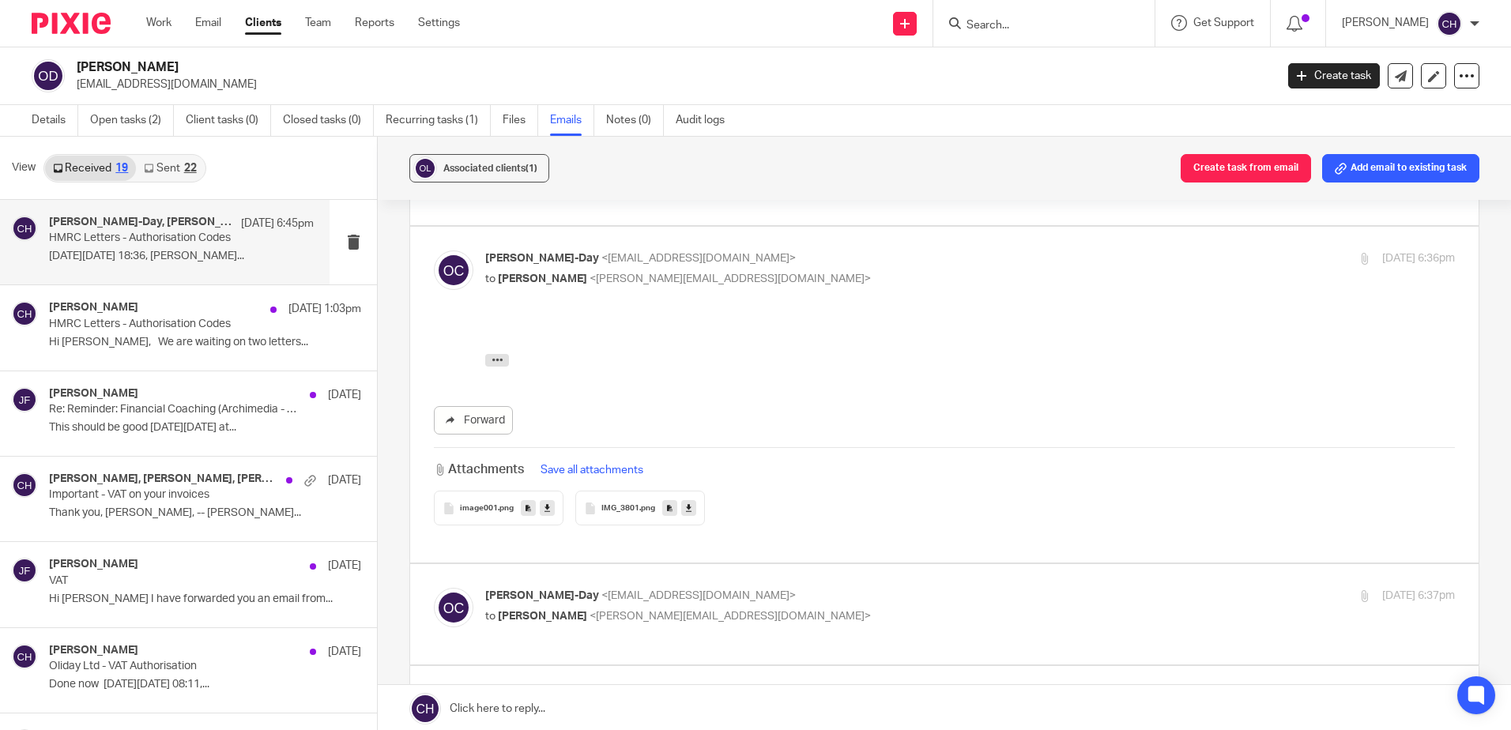
click at [848, 253] on p "Oliver Channon-Day <o.channonday8@gmail.com>" at bounding box center [808, 259] width 646 height 17
checkbox input "false"
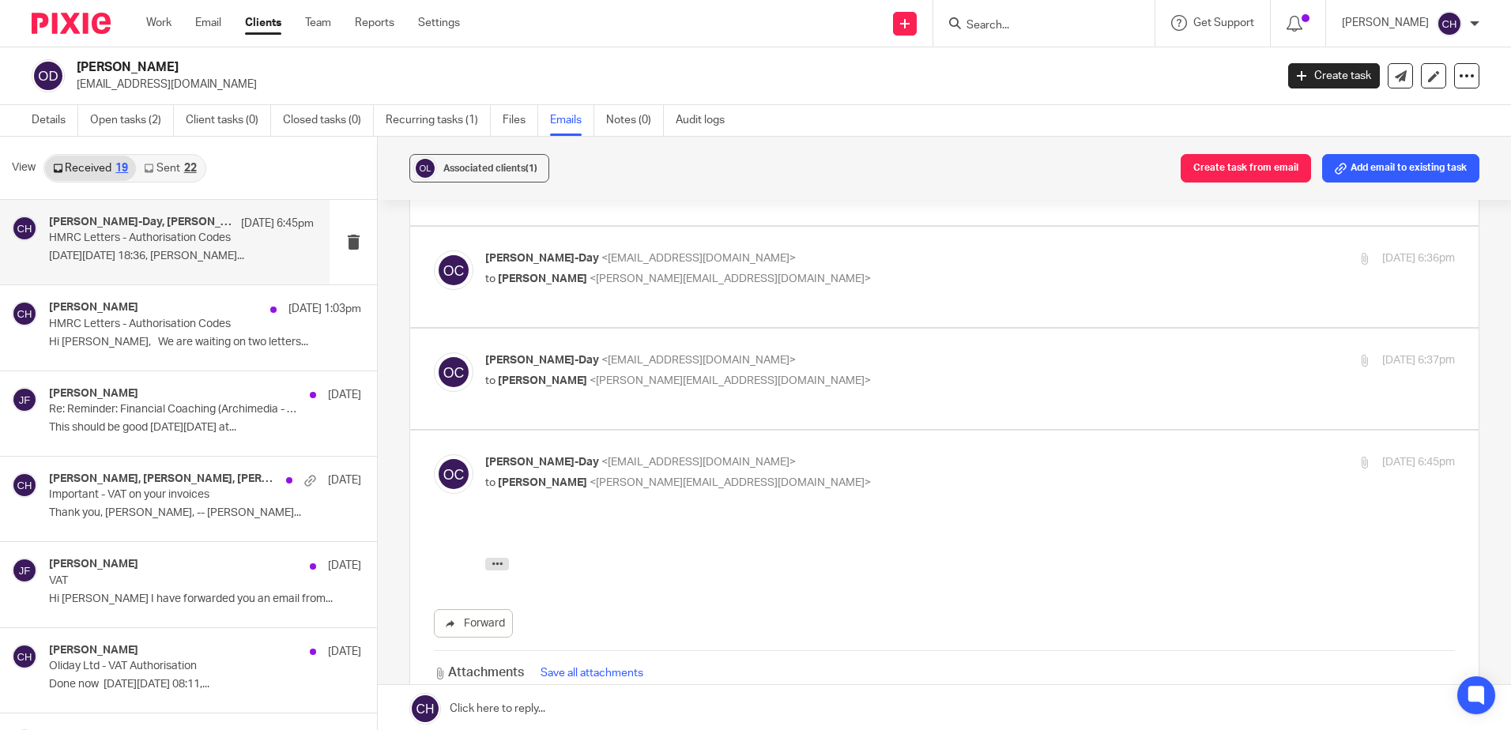
click at [837, 356] on p "Oliver Channon-Day <o.channonday8@gmail.com>" at bounding box center [808, 360] width 646 height 17
checkbox input "true"
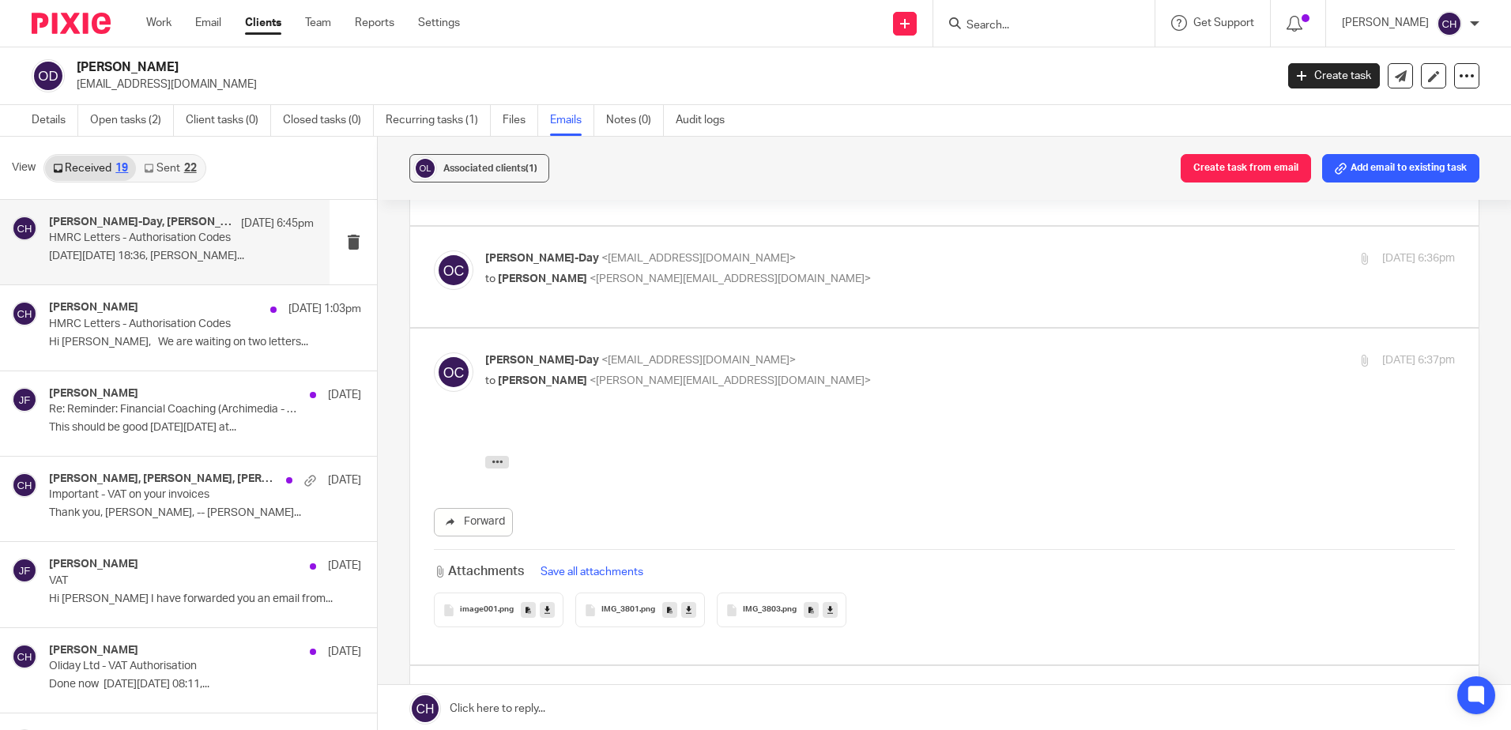
scroll to position [0, 0]
click at [752, 616] on div "IMG_3803 .png" at bounding box center [782, 610] width 130 height 35
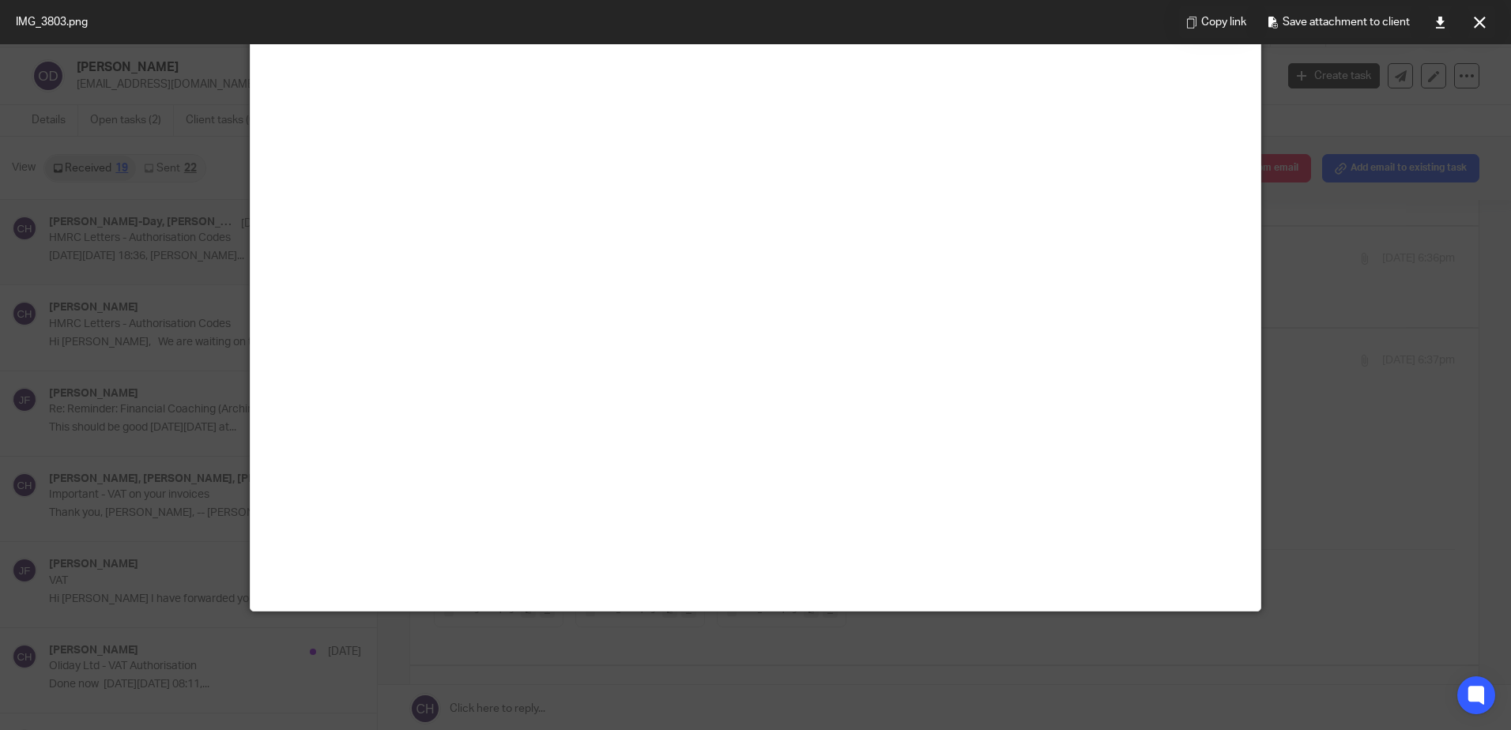
scroll to position [632, 0]
click at [1431, 484] on div at bounding box center [755, 365] width 1511 height 730
drag, startPoint x: 1415, startPoint y: 141, endPoint x: 1496, endPoint y: 51, distance: 120.8
click at [1419, 138] on div at bounding box center [755, 365] width 1511 height 730
click at [1487, 21] on button at bounding box center [1480, 22] width 32 height 32
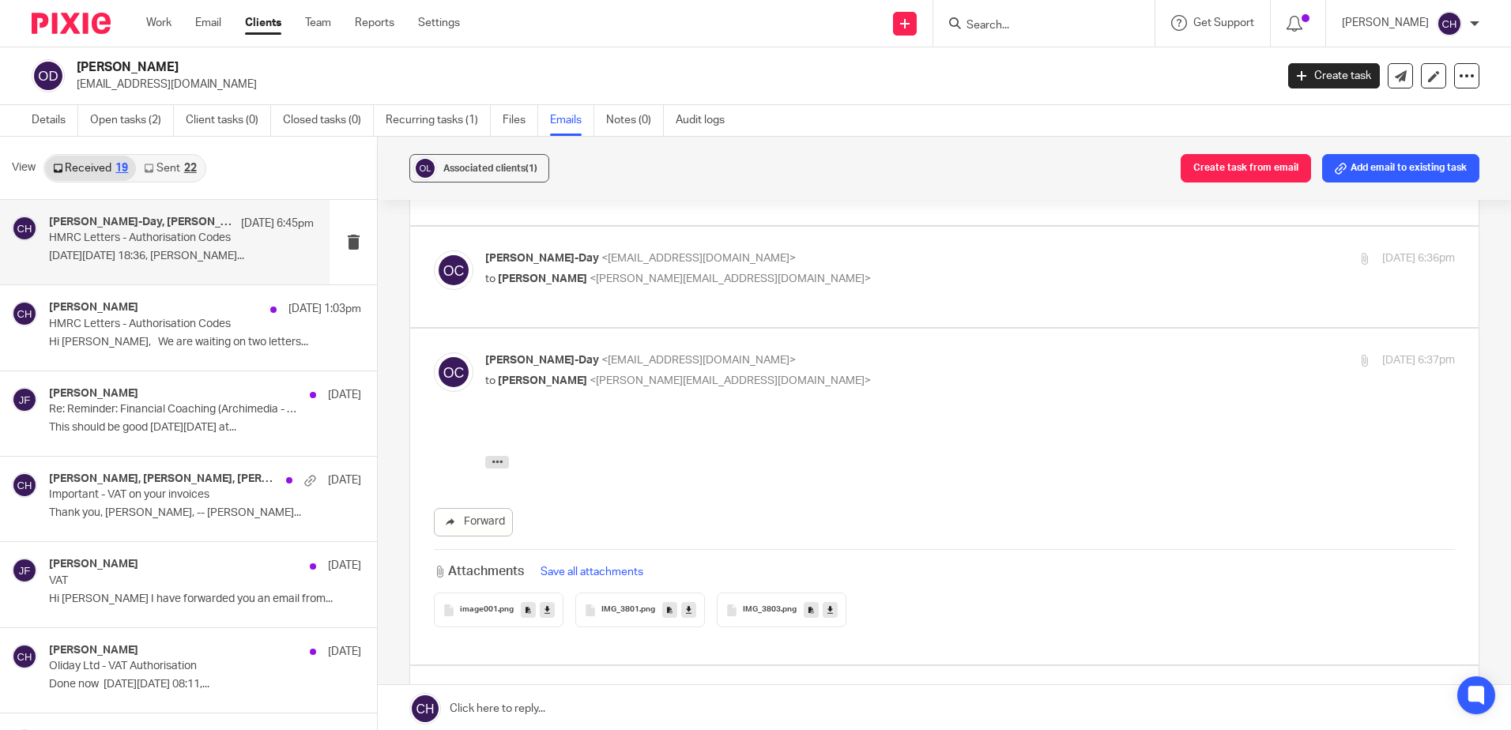
click at [628, 600] on div "IMG_3801 .png" at bounding box center [640, 610] width 130 height 35
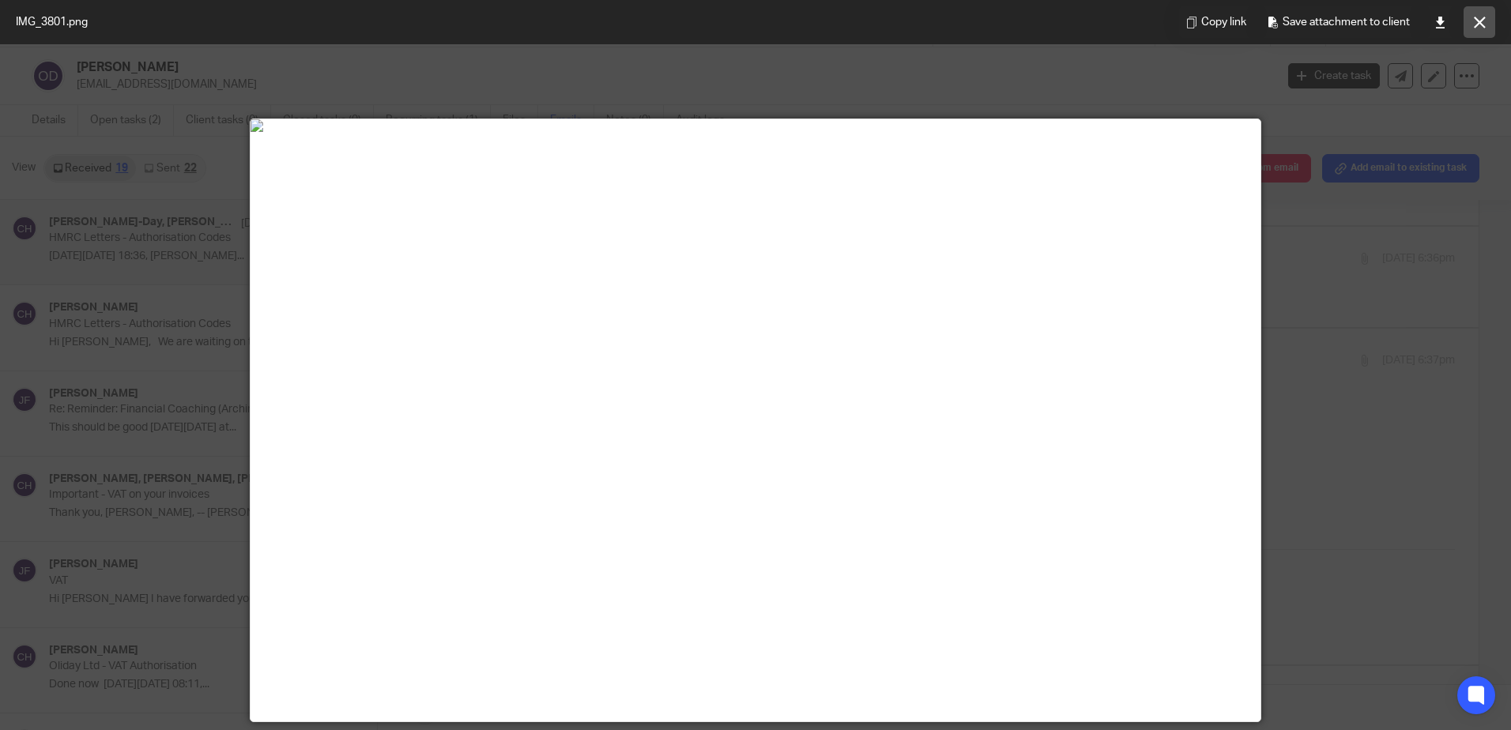
click at [1475, 17] on icon at bounding box center [1480, 23] width 12 height 12
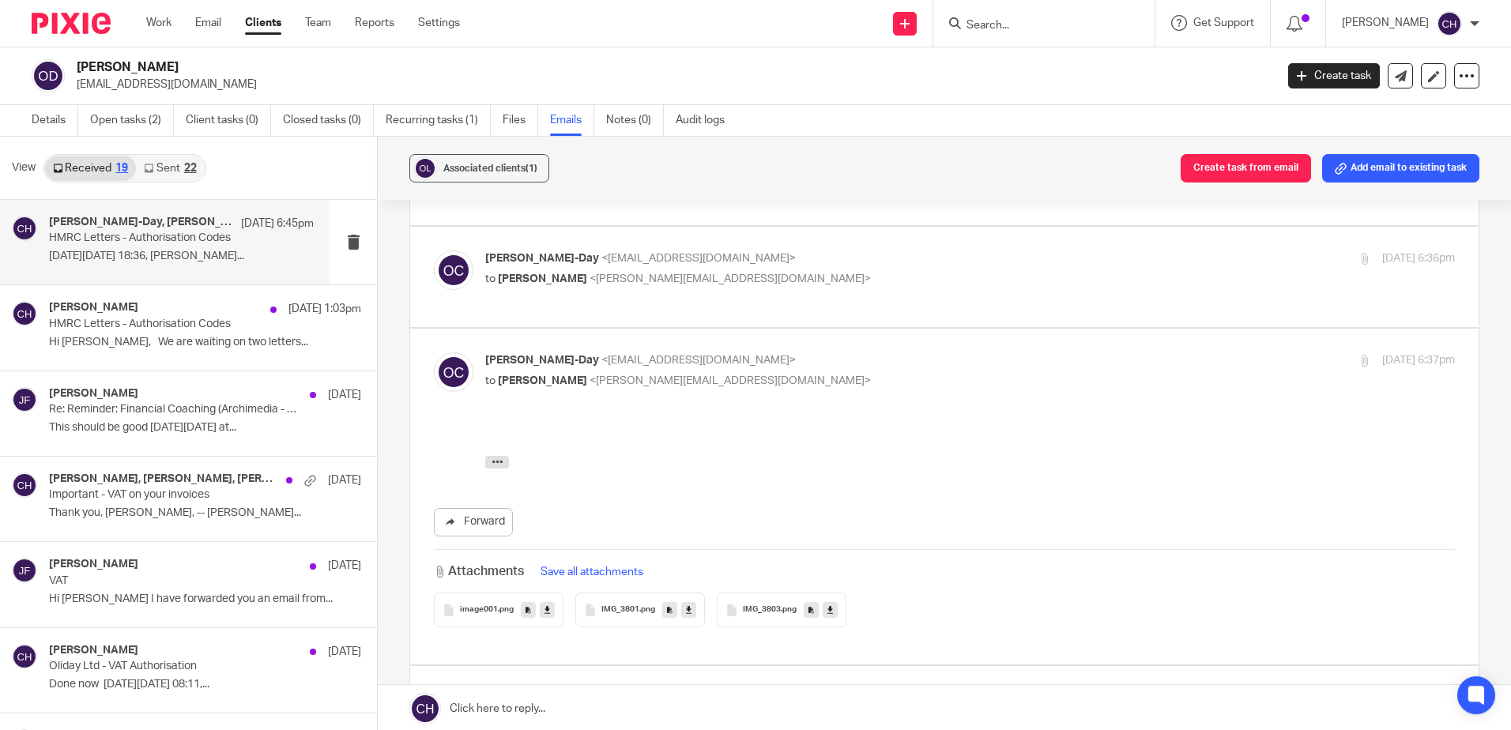
click at [475, 617] on div "image001 .png" at bounding box center [499, 610] width 130 height 35
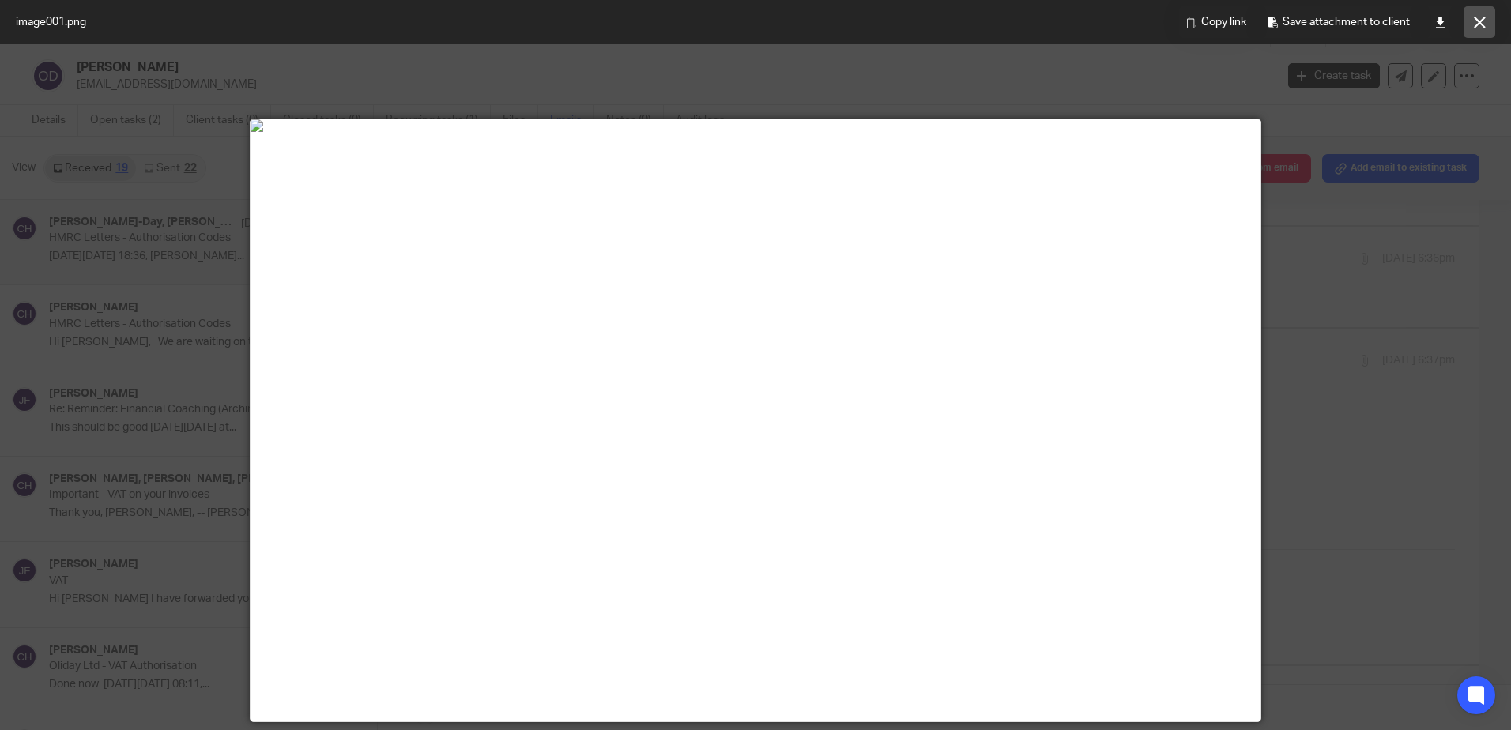
click at [1471, 23] on button at bounding box center [1480, 22] width 32 height 32
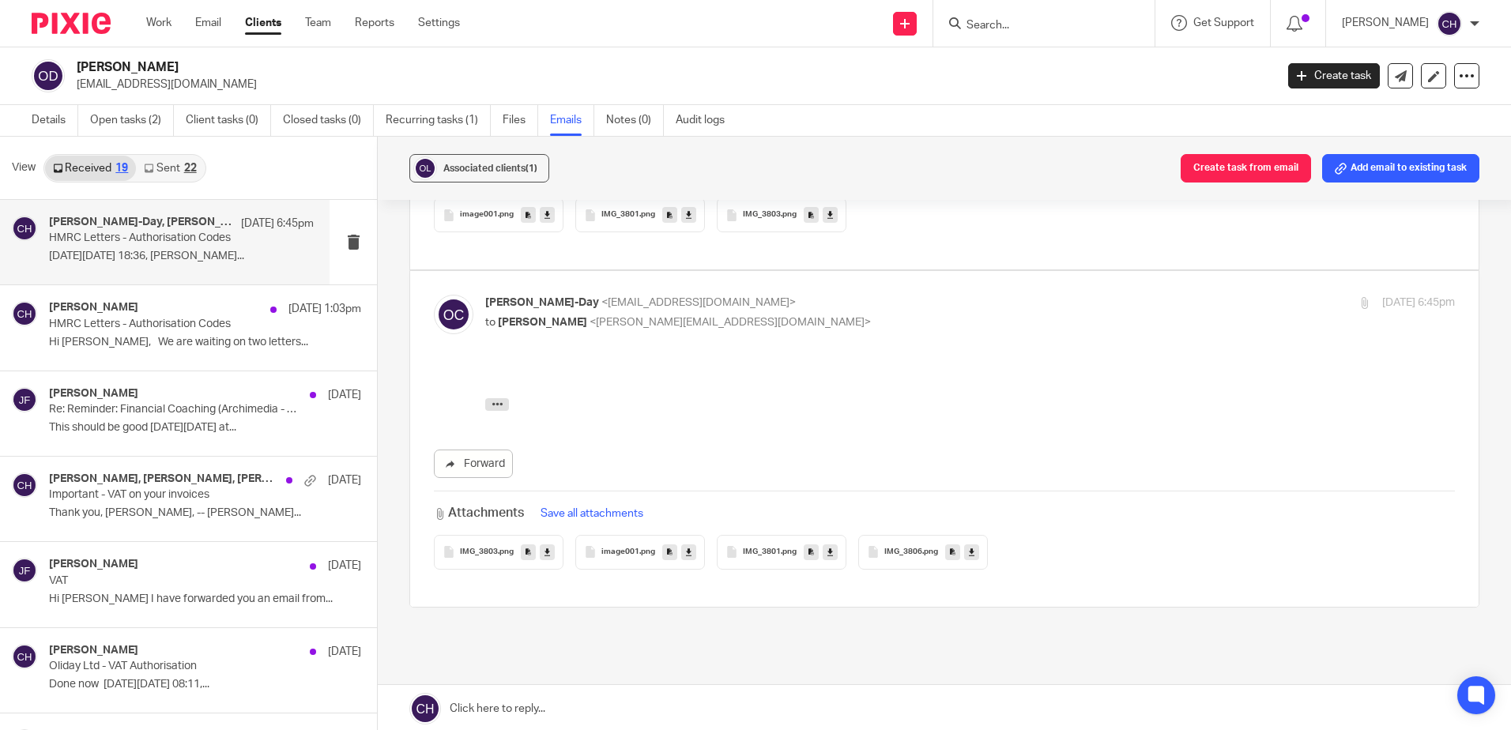
click at [906, 548] on span "IMG_3806" at bounding box center [903, 552] width 38 height 9
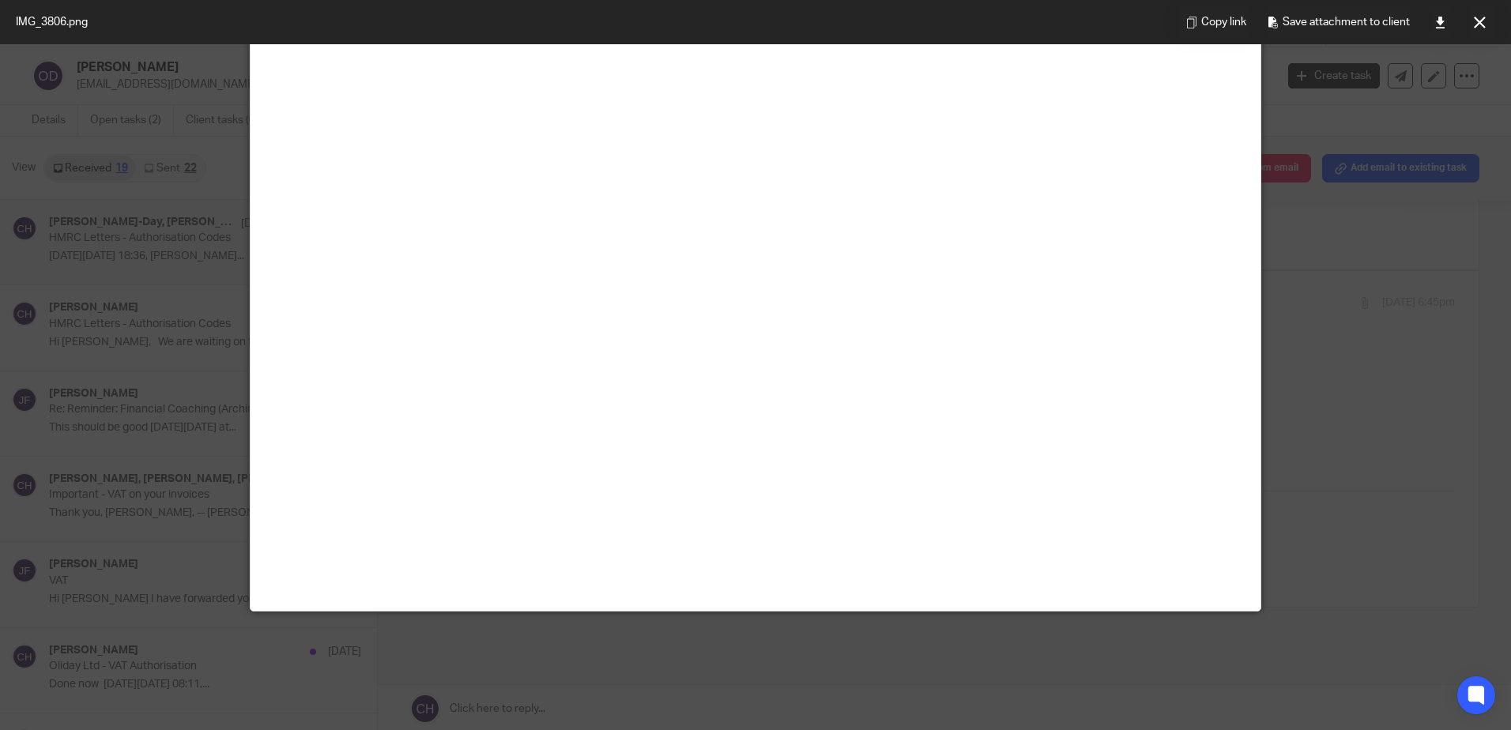
scroll to position [790, 0]
click at [1361, 274] on div at bounding box center [755, 365] width 1511 height 730
click at [1478, 22] on icon at bounding box center [1480, 23] width 12 height 12
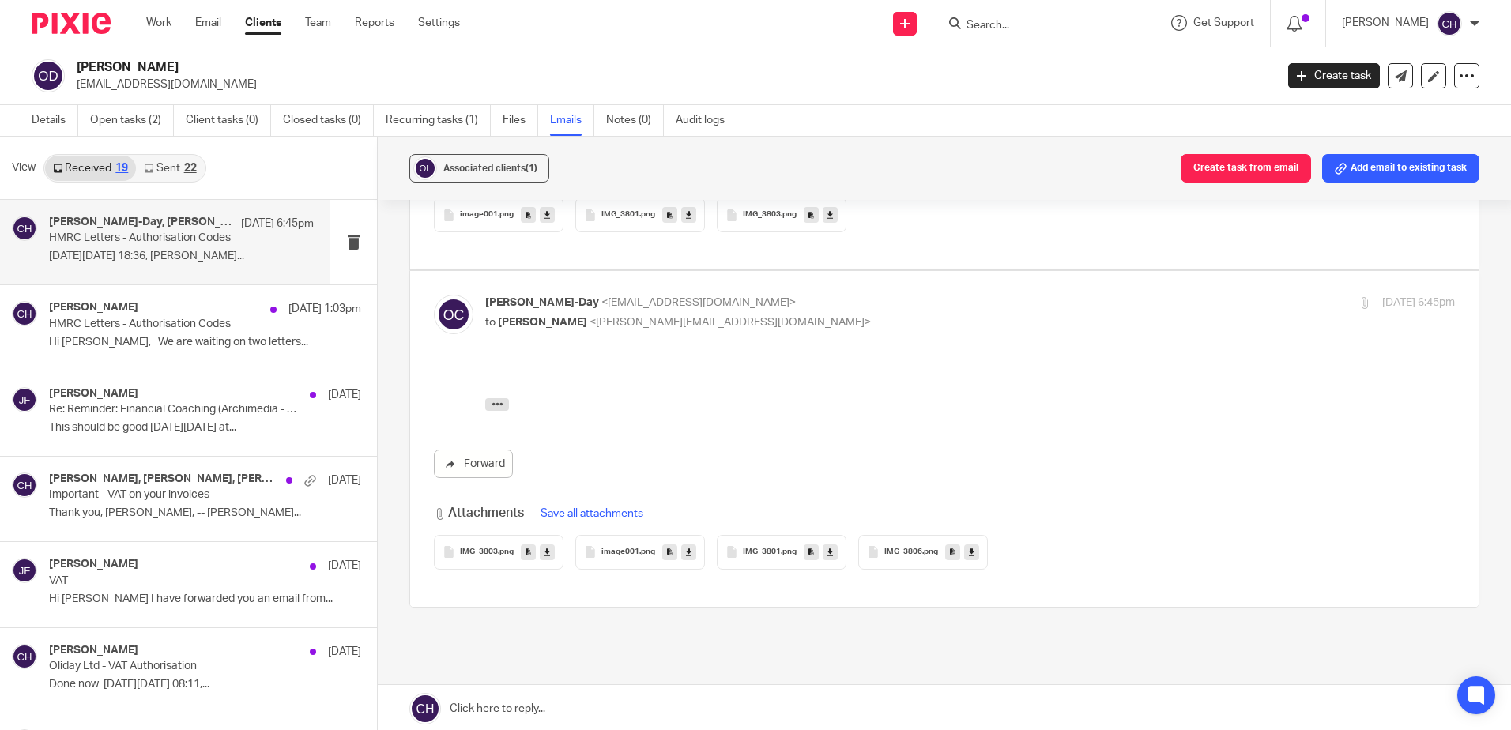
click at [764, 556] on span "IMG_3801" at bounding box center [762, 552] width 38 height 9
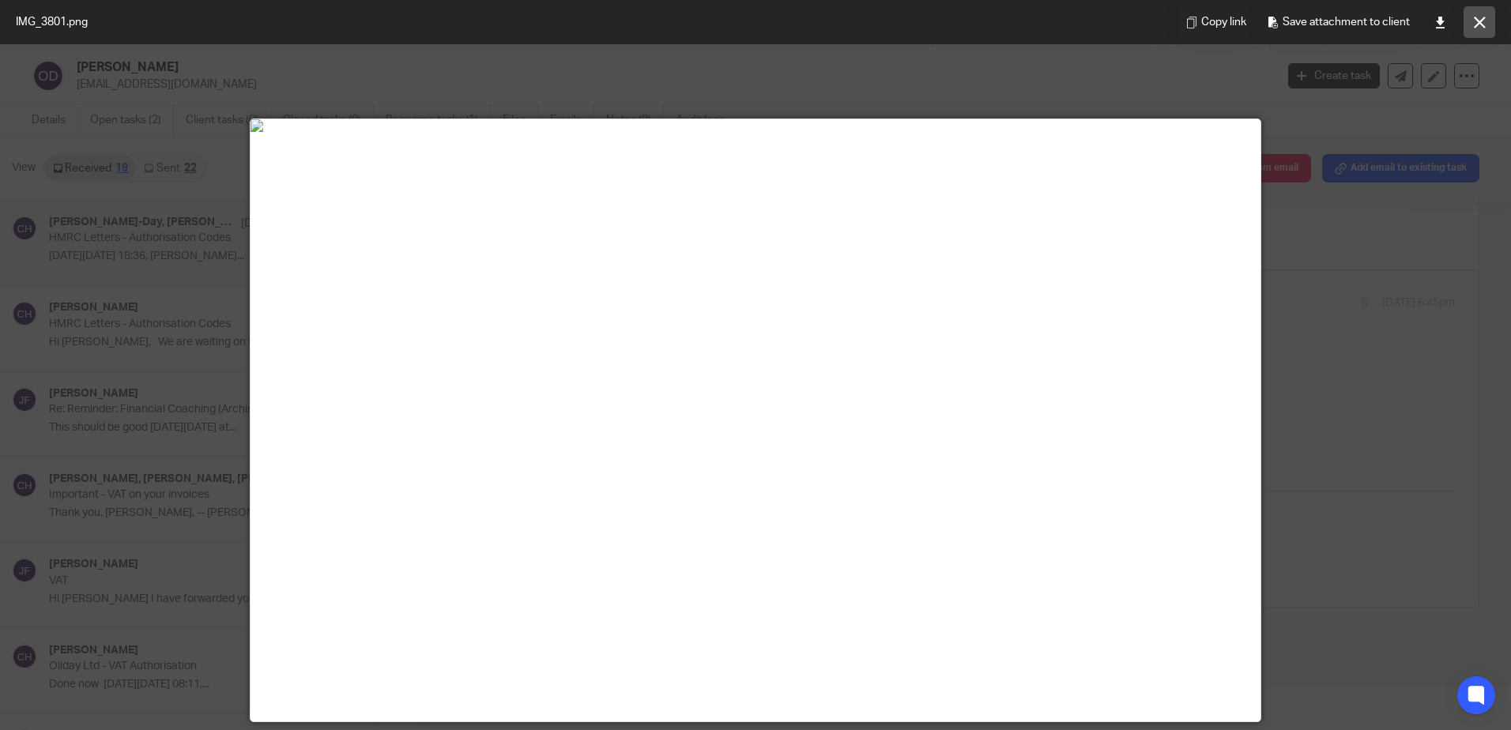
click at [1466, 16] on button at bounding box center [1480, 22] width 32 height 32
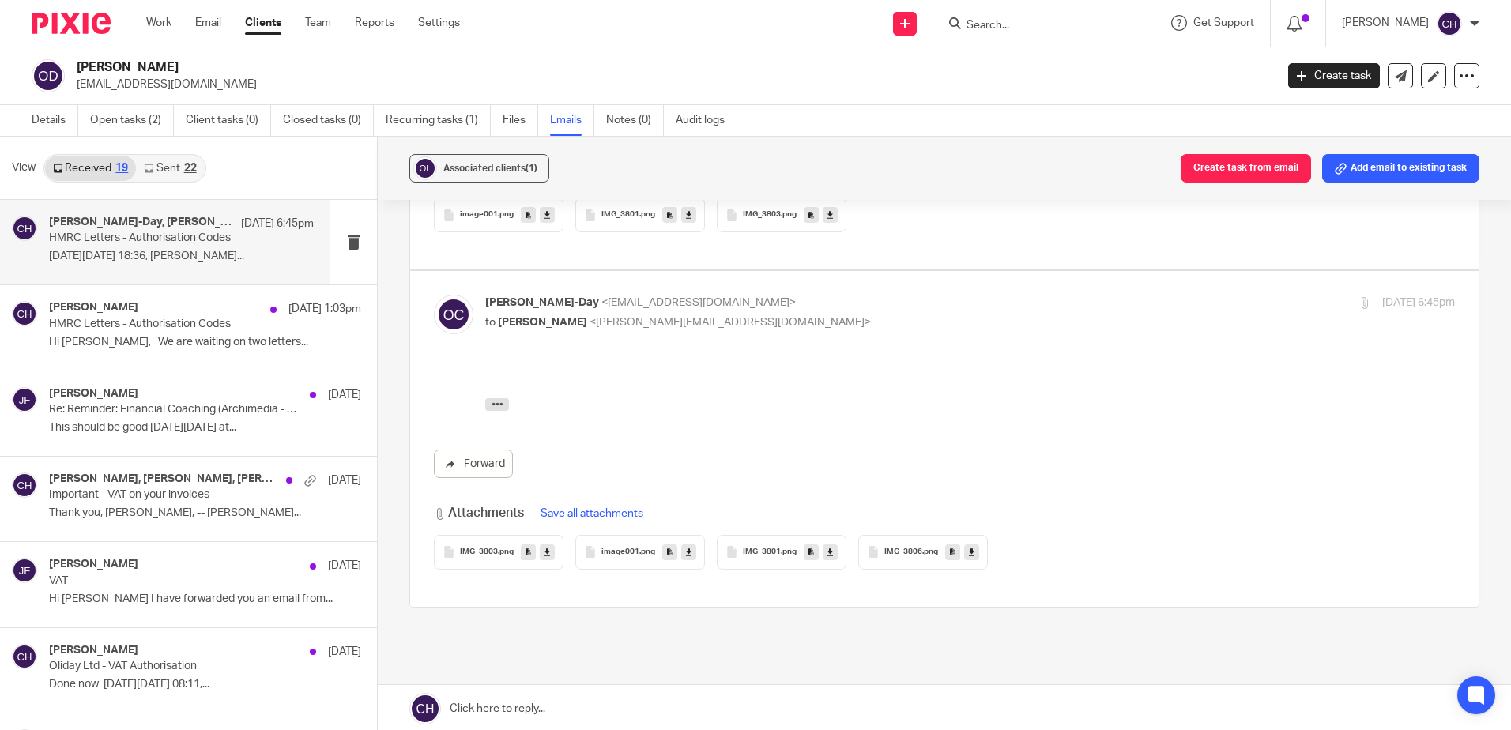
click at [632, 544] on div "image001 .png" at bounding box center [640, 552] width 130 height 35
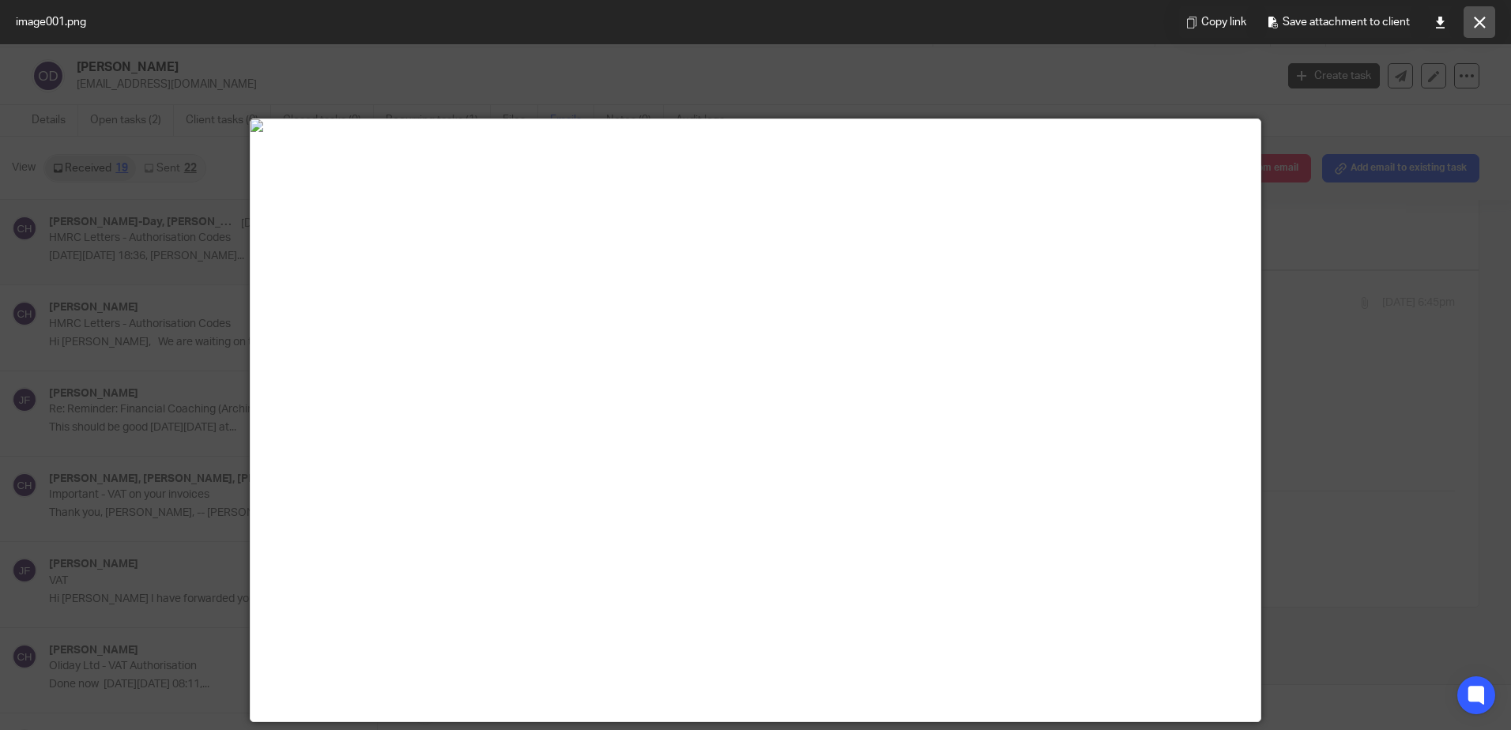
click at [1475, 21] on icon at bounding box center [1480, 23] width 12 height 12
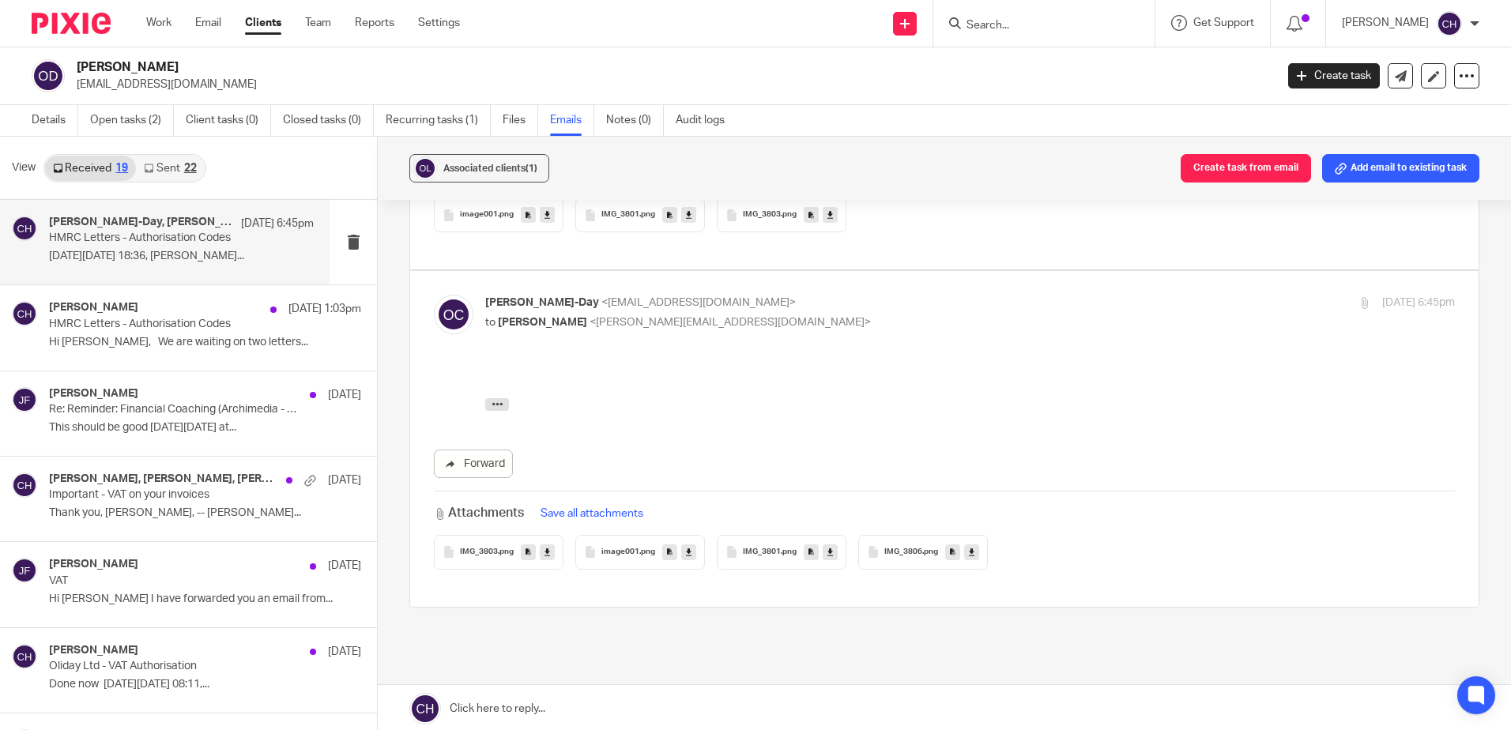
click at [497, 541] on div "IMG_3803 .png" at bounding box center [499, 552] width 130 height 35
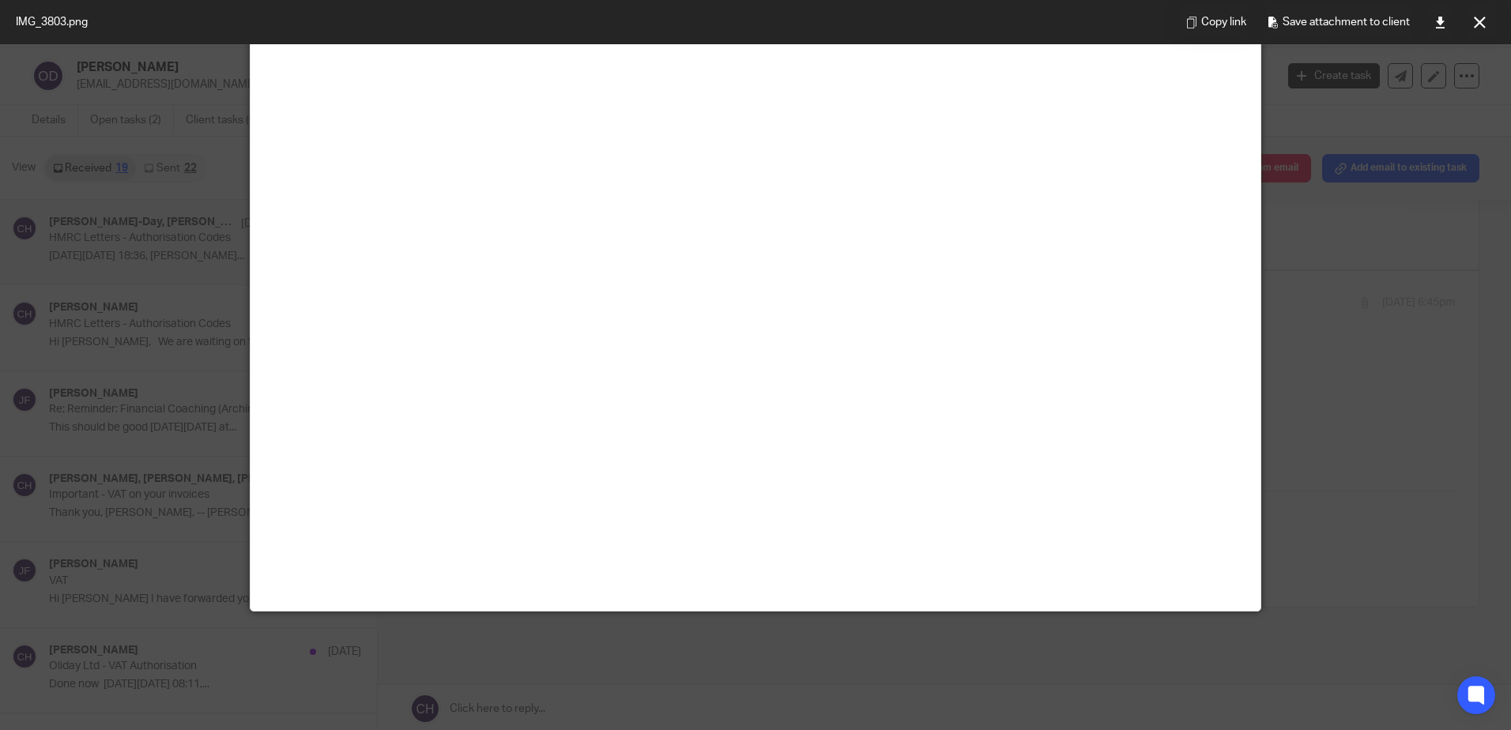
scroll to position [632, 0]
click at [1485, 24] on icon at bounding box center [1480, 23] width 12 height 12
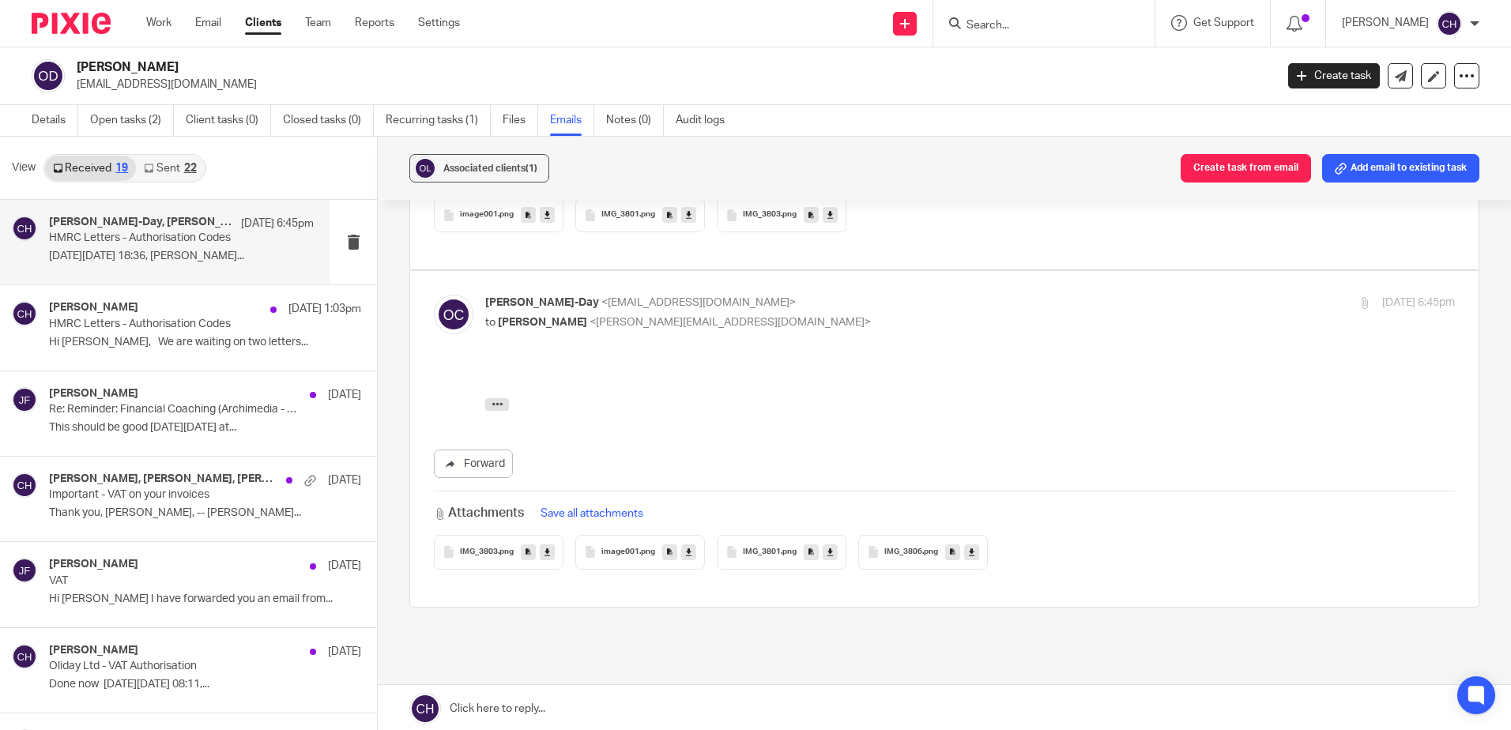
scroll to position [237, 0]
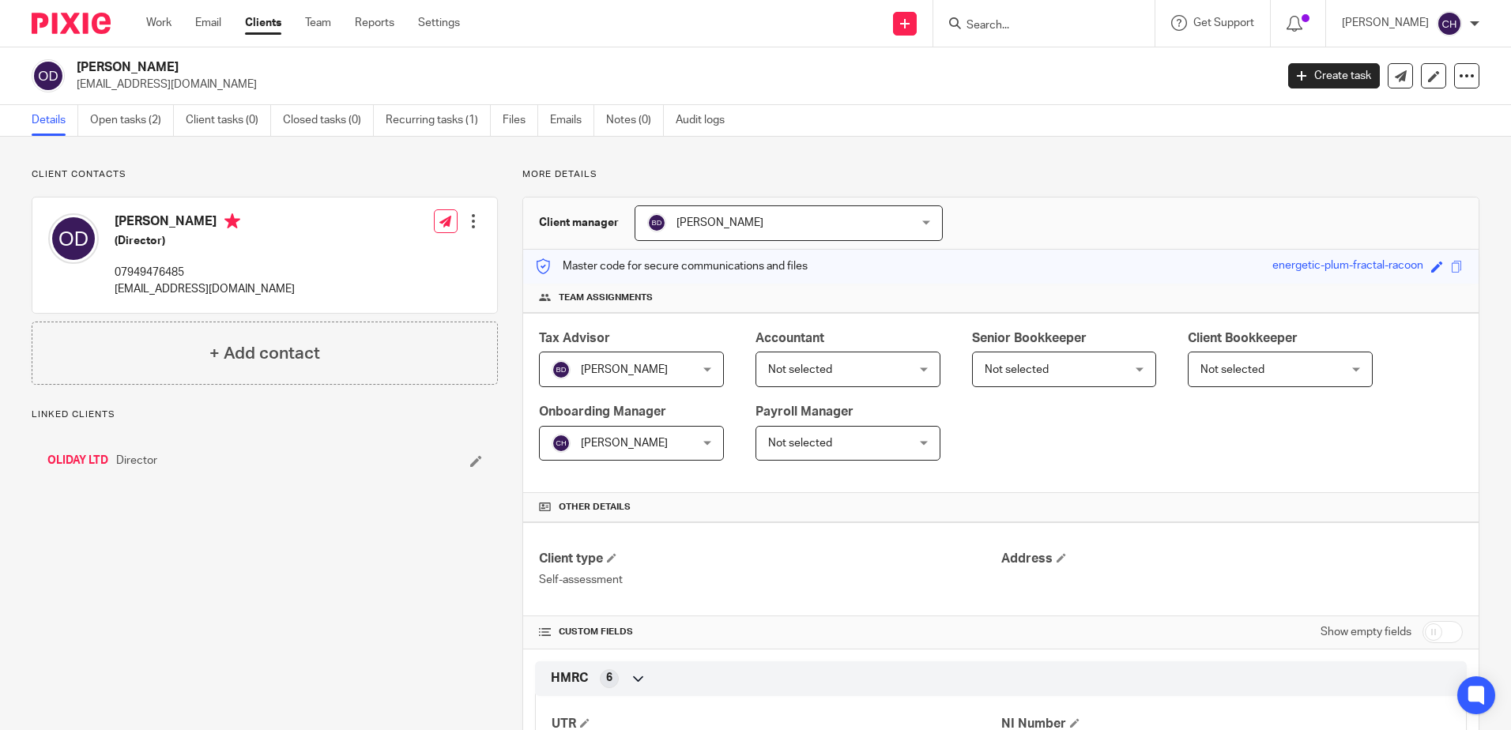
scroll to position [237, 0]
